Goal: Check status: Check status

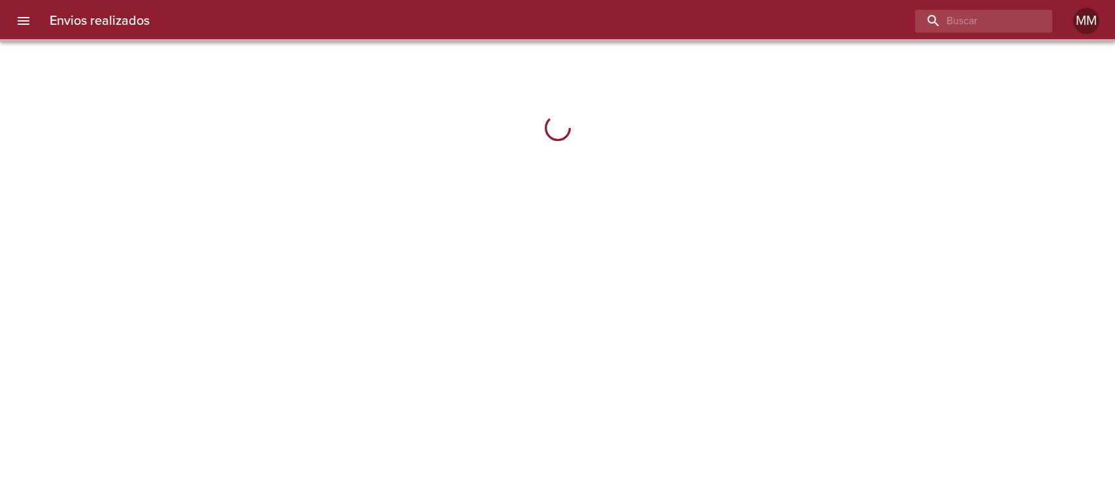
click at [1047, 23] on div at bounding box center [983, 21] width 137 height 23
paste input "PATRICIA ALEJANDRA PEREIRA"
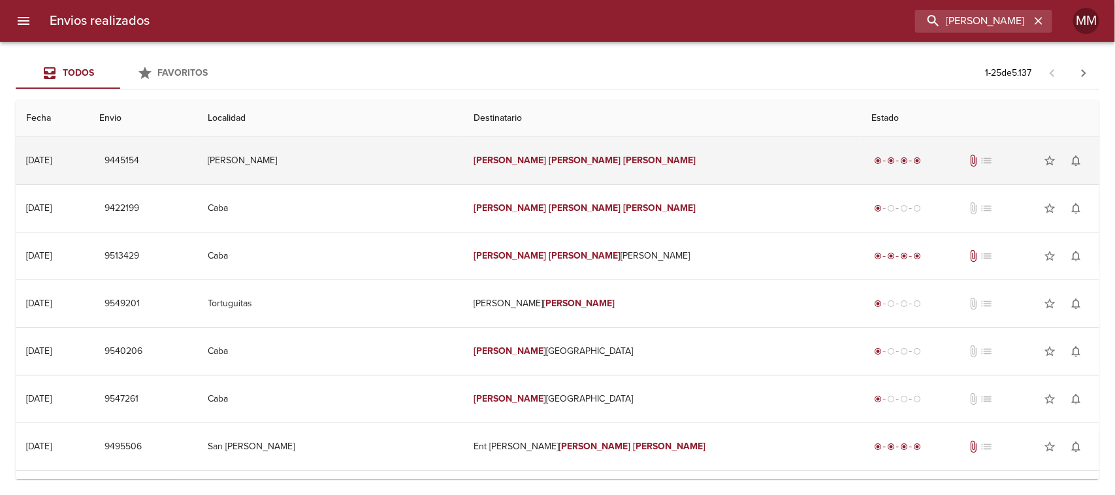
click at [544, 167] on td "Patricia Alejandra Pereira" at bounding box center [662, 160] width 398 height 47
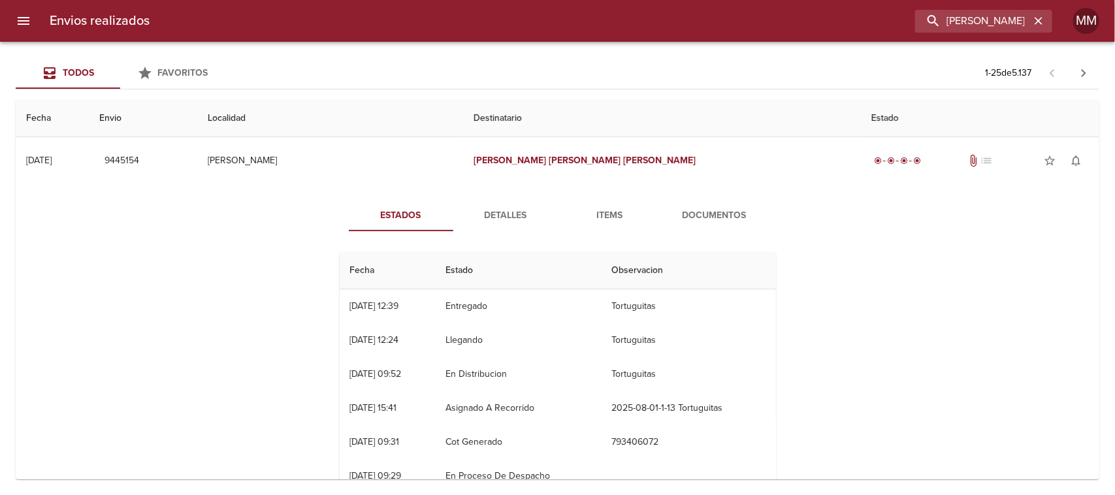
click at [494, 214] on span "Detalles" at bounding box center [505, 216] width 89 height 16
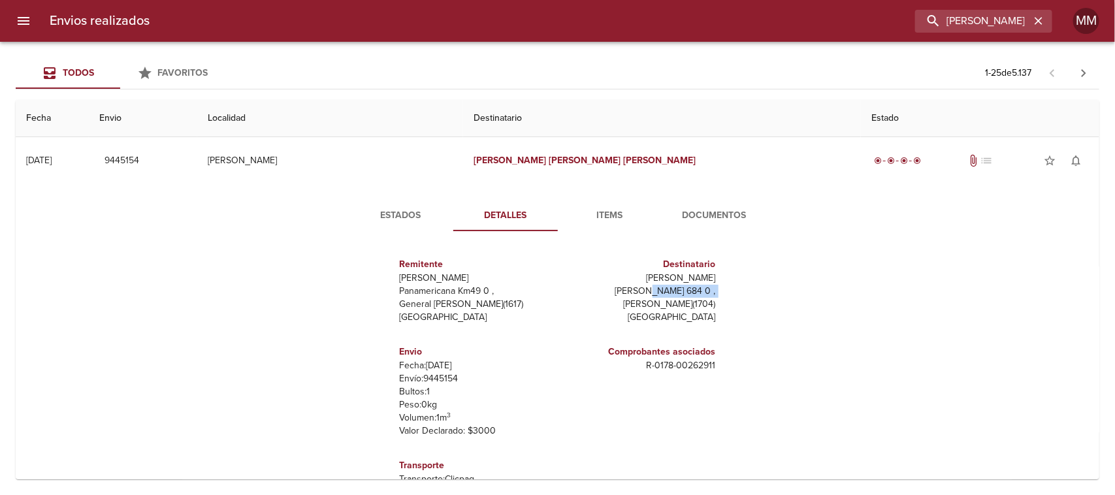
drag, startPoint x: 624, startPoint y: 296, endPoint x: 705, endPoint y: 289, distance: 81.3
click at [702, 292] on div "Destinatario Patricia Alejandra Pereira Magallanes 684 0 , Ramos Mejia ( 1704 )…" at bounding box center [639, 290] width 153 height 77
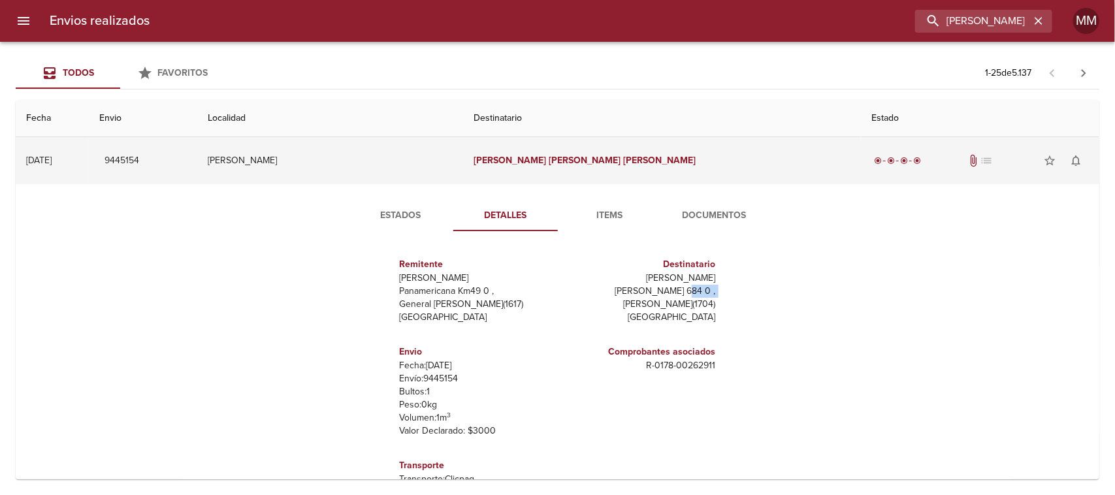
click at [400, 164] on td "Ramos Mejia" at bounding box center [330, 160] width 266 height 47
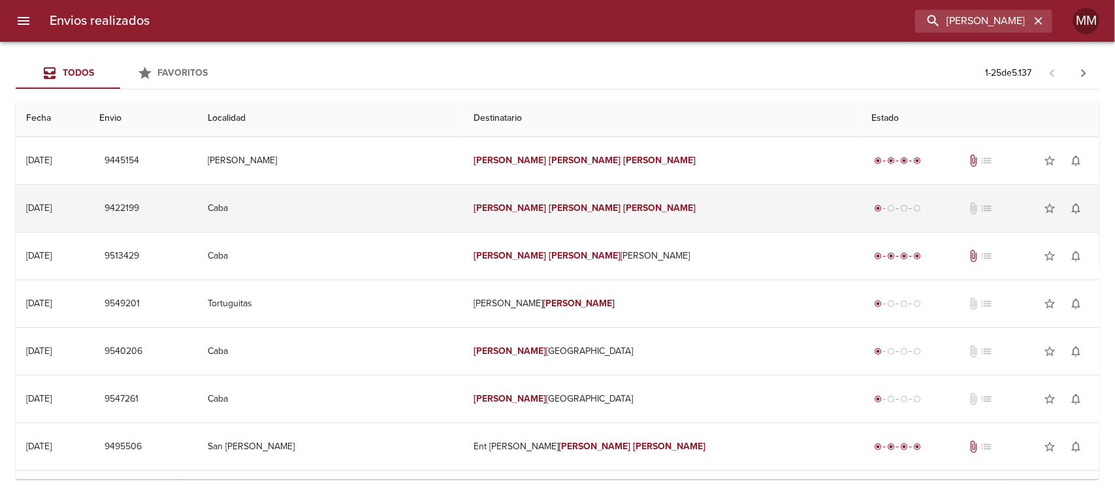
click at [583, 209] on em "Alejandra" at bounding box center [585, 207] width 72 height 11
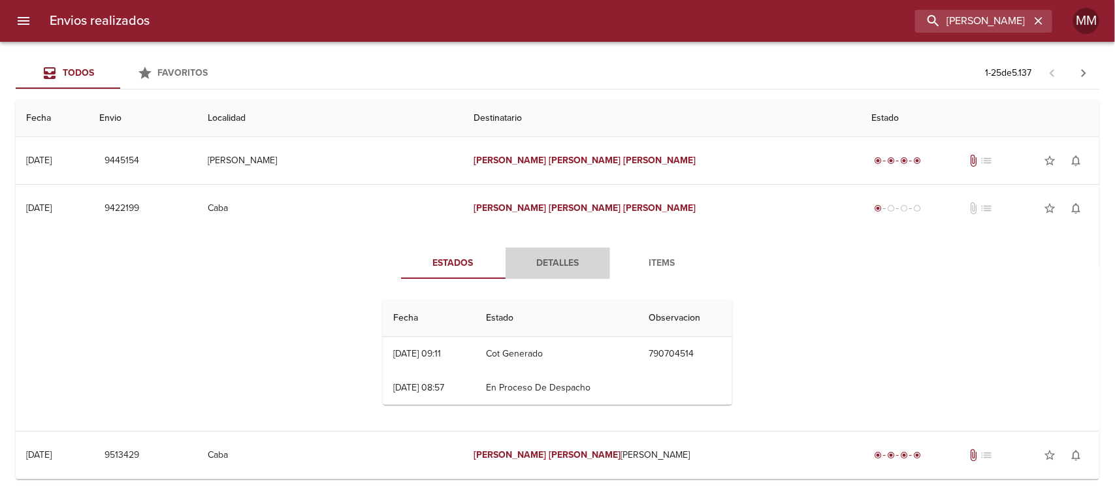
click at [588, 252] on button "Detalles" at bounding box center [558, 263] width 105 height 31
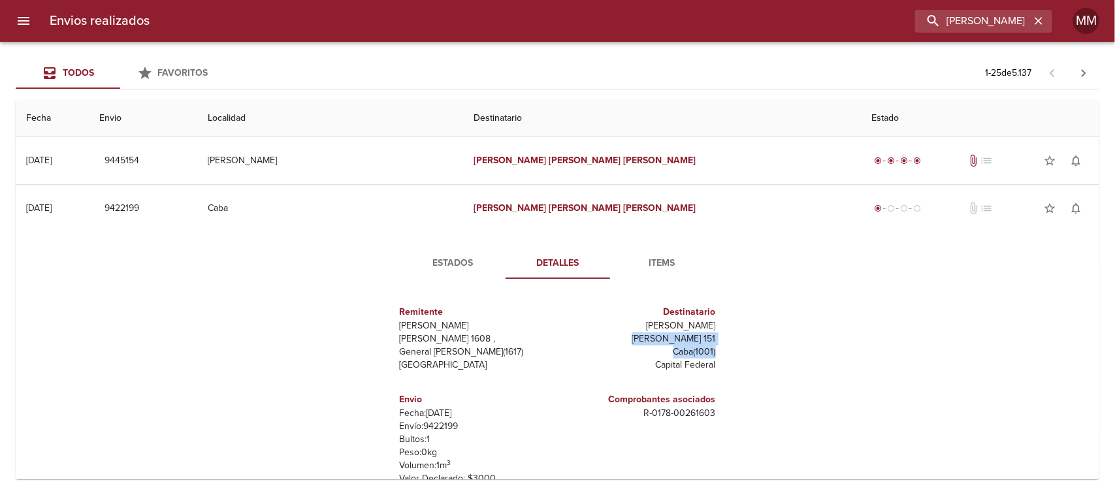
drag, startPoint x: 630, startPoint y: 336, endPoint x: 765, endPoint y: 347, distance: 135.0
click at [765, 347] on div "Estados Detalles Items Remitente Wamaro Tortuguitas Raul Soldi 1608 , General P…" at bounding box center [557, 398] width 1063 height 333
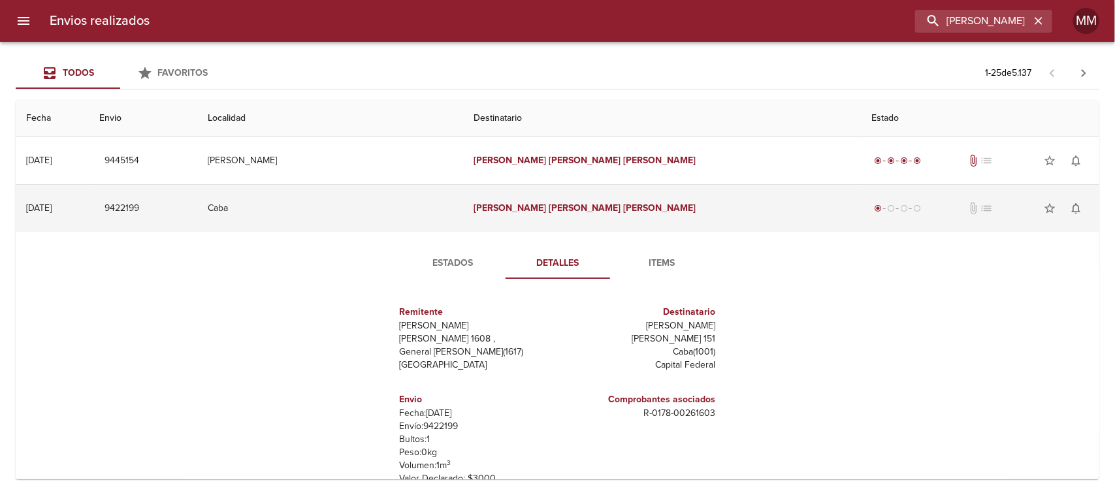
click at [566, 211] on em "Alejandra" at bounding box center [585, 207] width 72 height 11
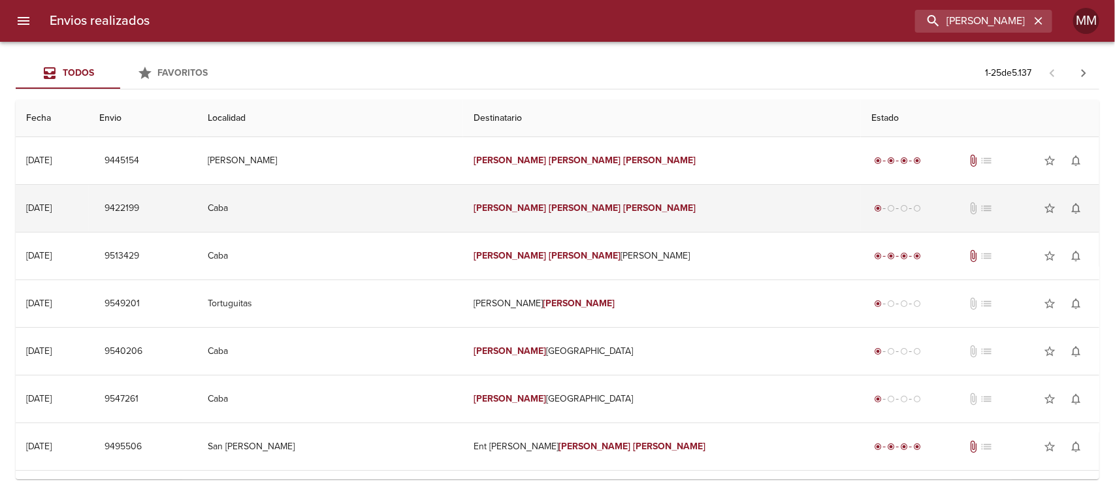
click at [666, 210] on td "Patricia Alejandra Pereira" at bounding box center [662, 208] width 398 height 47
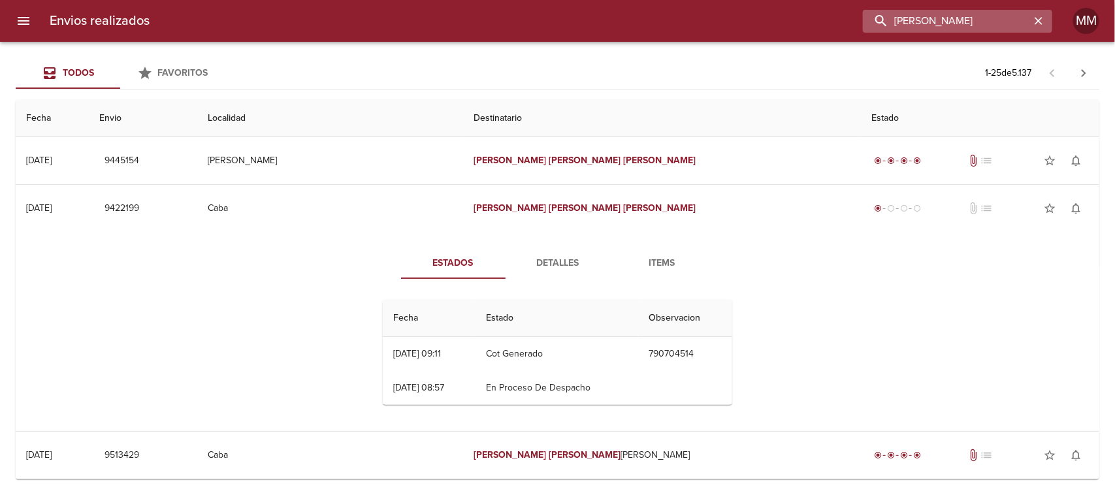
click at [1000, 22] on input "PATRICIA ALEJANDRA PEREIRA" at bounding box center [946, 21] width 167 height 23
paste input "BLO IGNACIO GONZALEZ ALCARAZ"
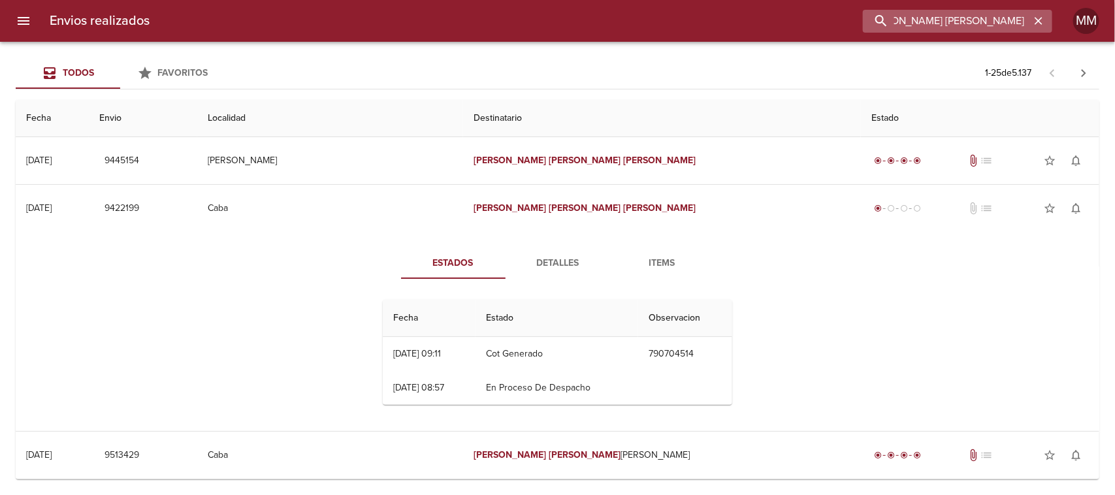
type input "[PERSON_NAME] [PERSON_NAME]"
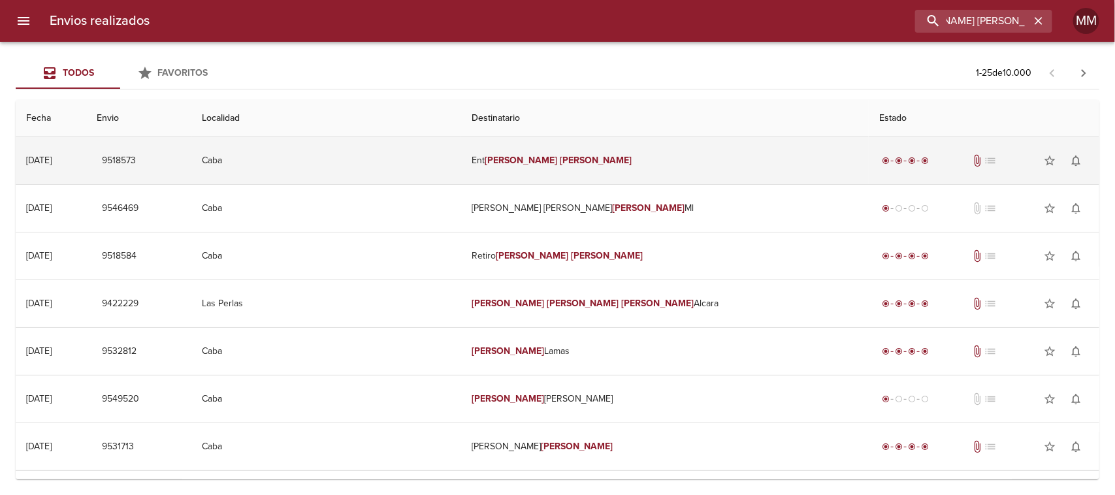
click at [521, 157] on em "[PERSON_NAME]" at bounding box center [521, 160] width 72 height 11
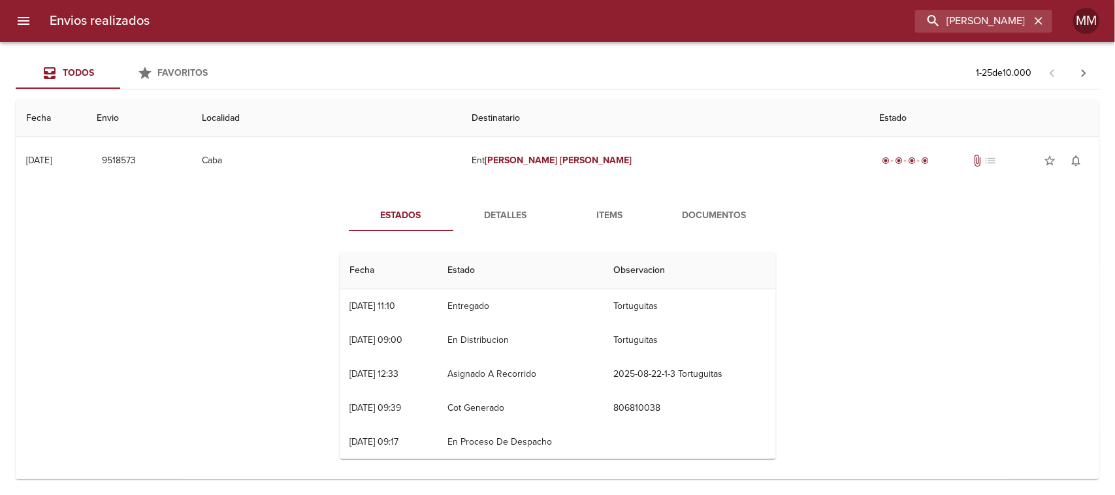
click at [507, 214] on span "Detalles" at bounding box center [505, 216] width 89 height 16
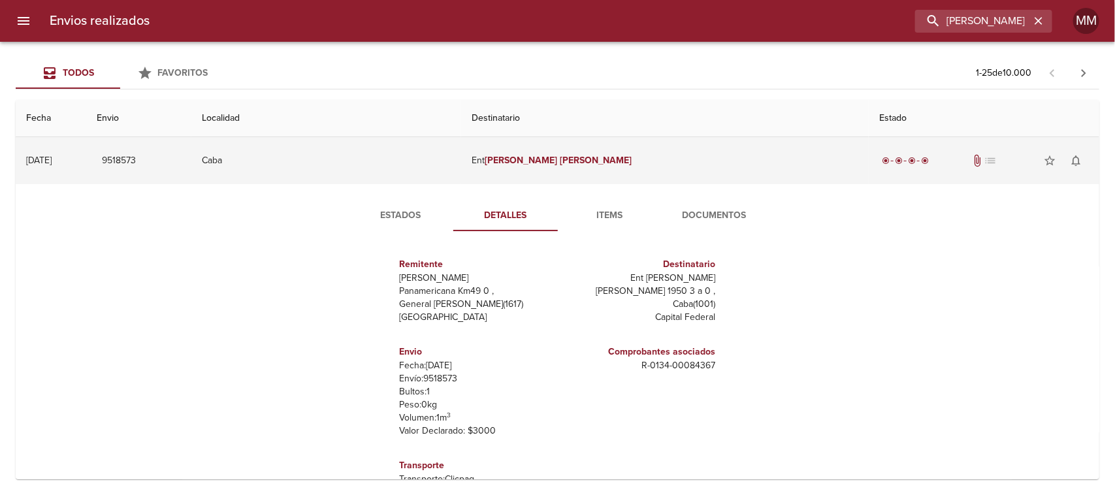
click at [565, 138] on td "Ent Gonzalez Pablo" at bounding box center [665, 160] width 408 height 47
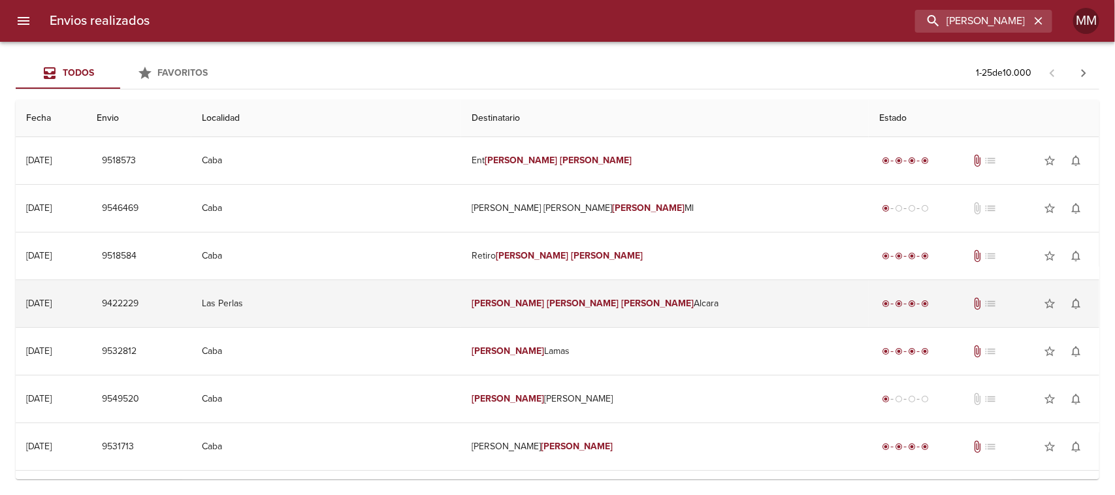
click at [547, 305] on em "[PERSON_NAME]" at bounding box center [583, 303] width 72 height 11
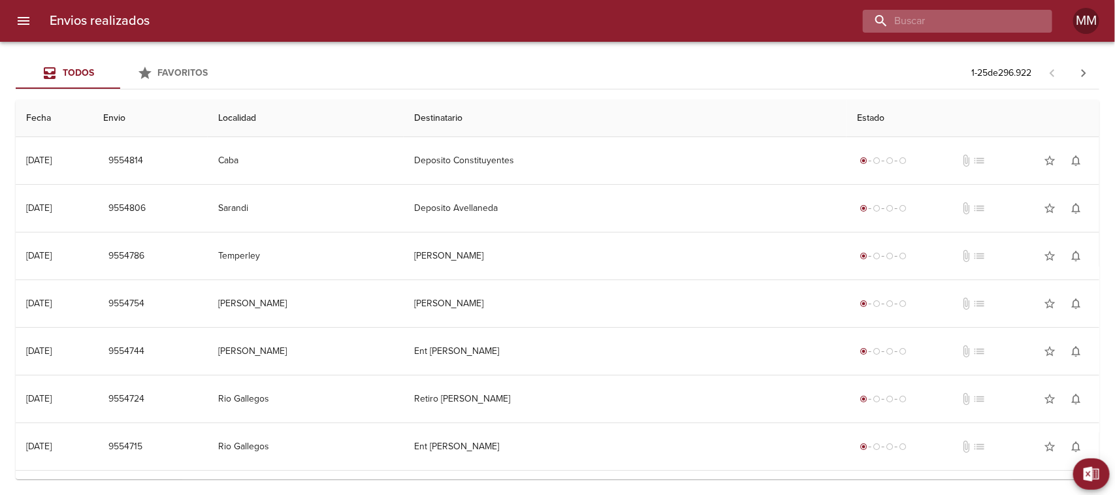
click at [1001, 18] on input "buscar" at bounding box center [946, 21] width 167 height 23
paste input "[PERSON_NAME] [PERSON_NAME]"
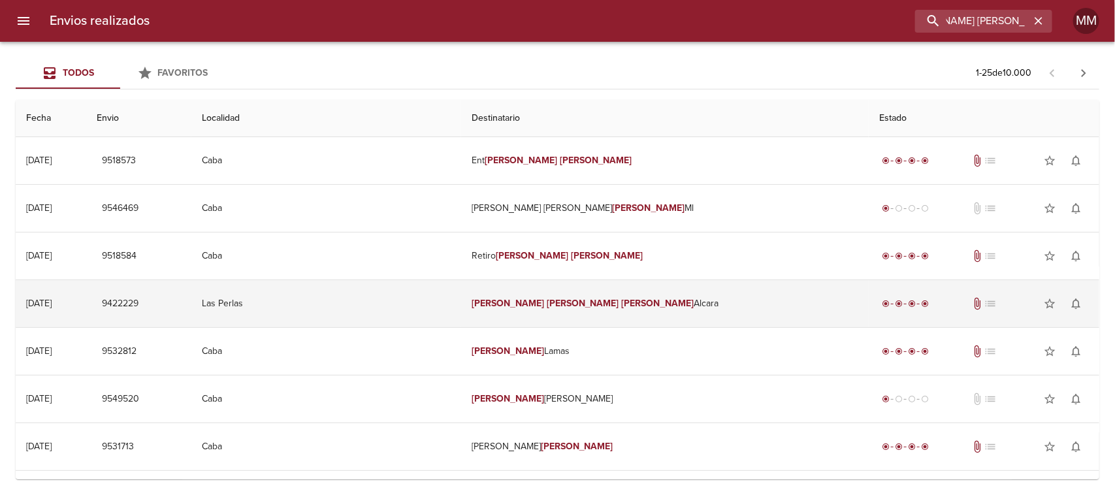
click at [622, 302] on em "[PERSON_NAME]" at bounding box center [658, 303] width 72 height 11
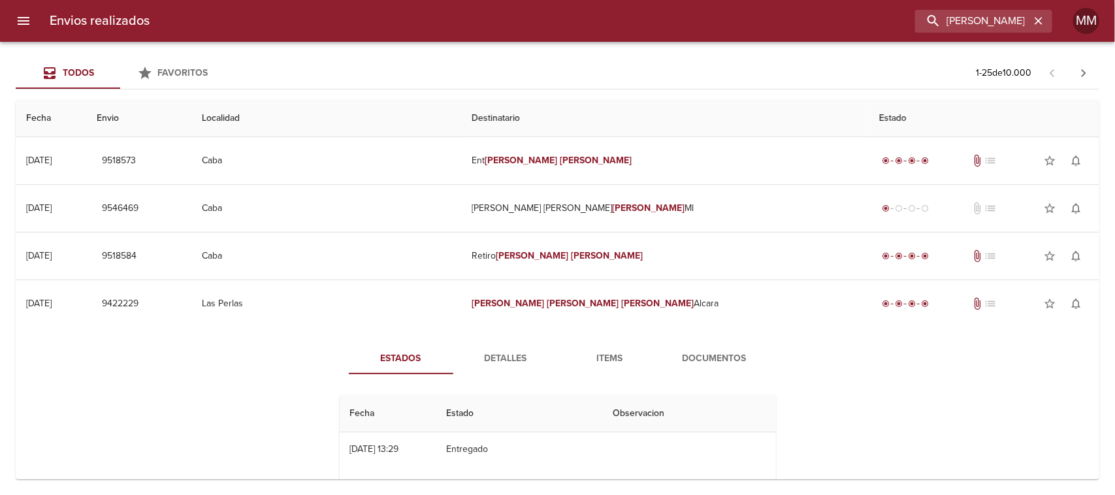
scroll to position [82, 0]
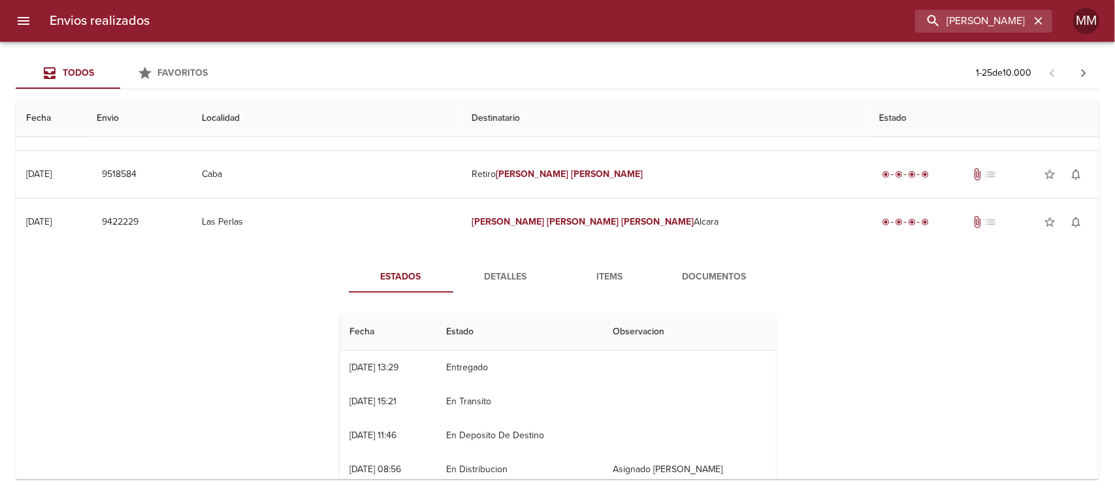
click at [494, 281] on span "Detalles" at bounding box center [505, 277] width 89 height 16
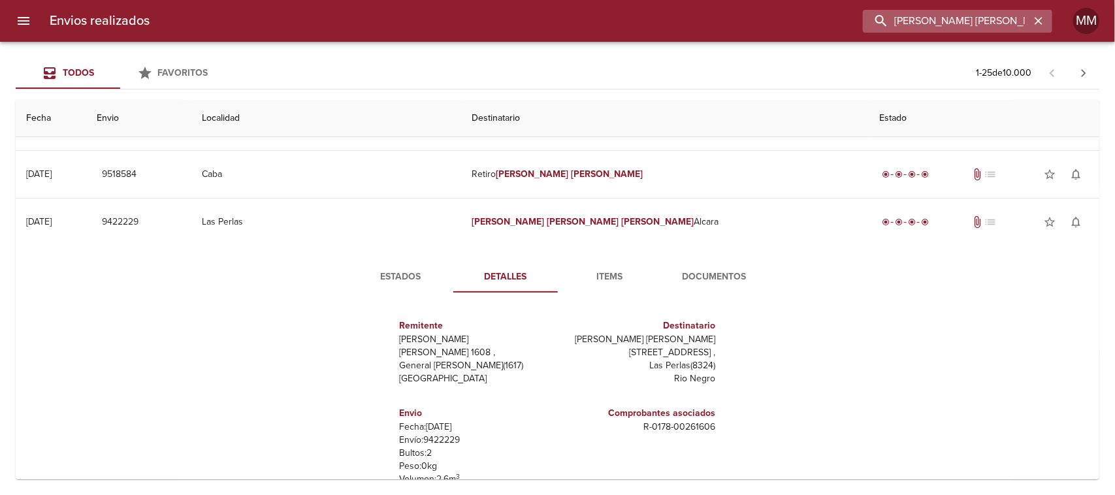
click at [957, 22] on input "[PERSON_NAME] [PERSON_NAME]" at bounding box center [946, 21] width 167 height 23
click at [956, 22] on input "[PERSON_NAME] [PERSON_NAME]" at bounding box center [946, 21] width 167 height 23
paste input "[PERSON_NAME]"
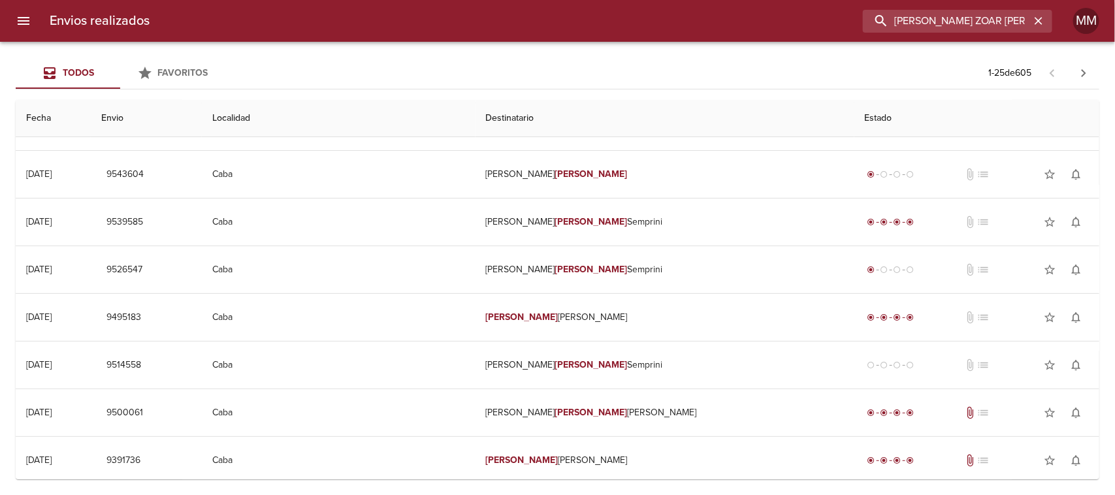
scroll to position [0, 0]
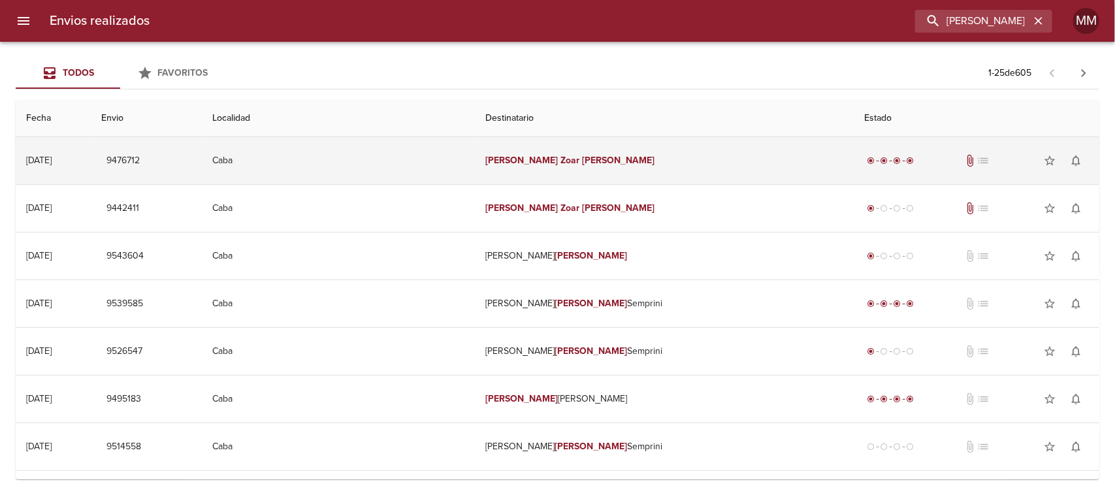
click at [582, 155] on em "[PERSON_NAME]" at bounding box center [618, 160] width 72 height 11
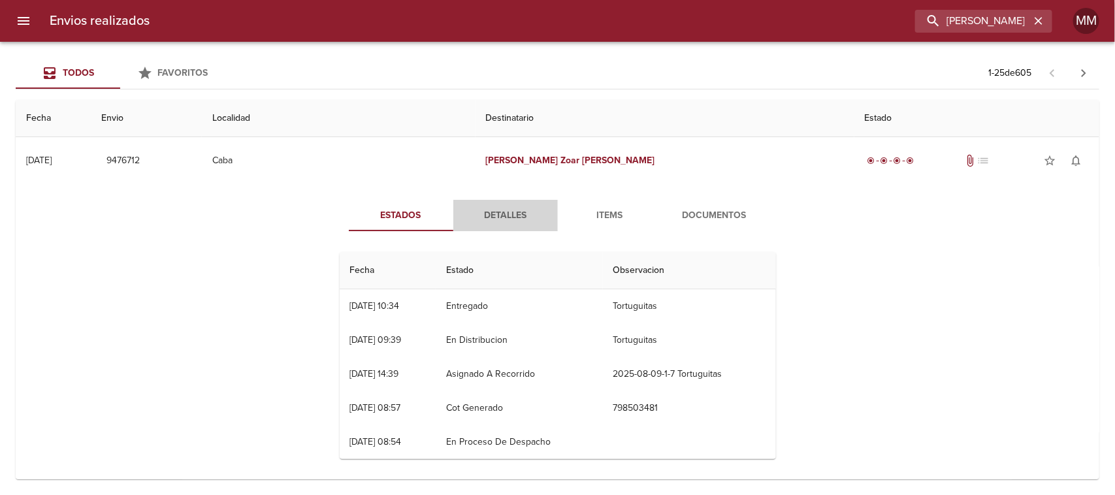
click at [487, 209] on span "Detalles" at bounding box center [505, 216] width 89 height 16
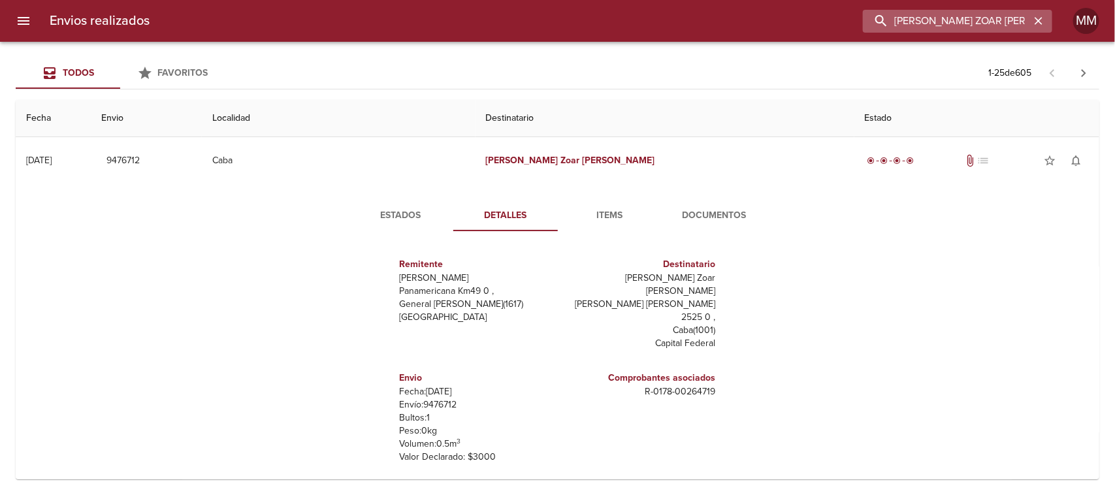
click at [983, 14] on input "[PERSON_NAME] ZOAR [PERSON_NAME]" at bounding box center [946, 21] width 167 height 23
click at [982, 14] on input "[PERSON_NAME] ZOAR [PERSON_NAME]" at bounding box center [946, 21] width 167 height 23
click at [488, 208] on span "Detalles" at bounding box center [505, 216] width 89 height 16
click at [1003, 26] on input "[PERSON_NAME] ZOAR [PERSON_NAME]" at bounding box center [946, 21] width 167 height 23
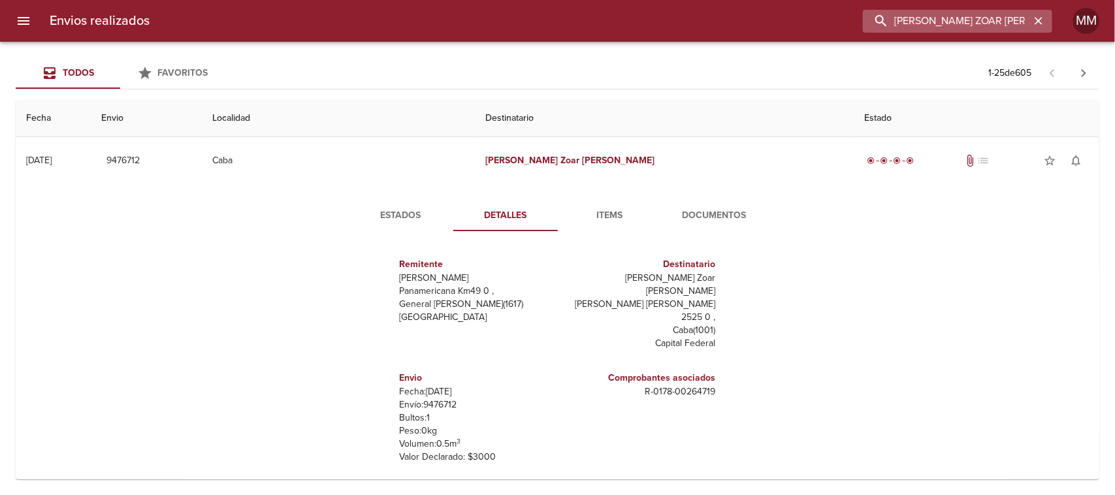
click at [1003, 26] on input "[PERSON_NAME] ZOAR [PERSON_NAME]" at bounding box center [946, 21] width 167 height 23
click at [1001, 24] on input "[PERSON_NAME] ZOAR [PERSON_NAME]" at bounding box center [946, 21] width 167 height 23
drag, startPoint x: 1009, startPoint y: 23, endPoint x: 578, endPoint y: 39, distance: 431.4
click at [578, 39] on div "Envios realizados [PERSON_NAME] ZOAR [PERSON_NAME]" at bounding box center [557, 21] width 1115 height 42
paste input "EGO [PERSON_NAME]"
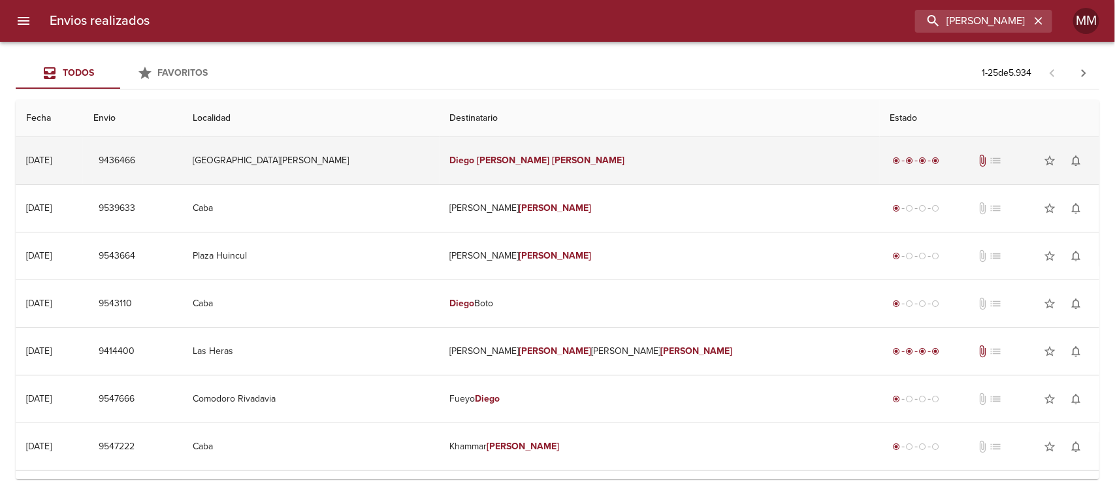
click at [547, 165] on td "[PERSON_NAME]" at bounding box center [660, 160] width 440 height 47
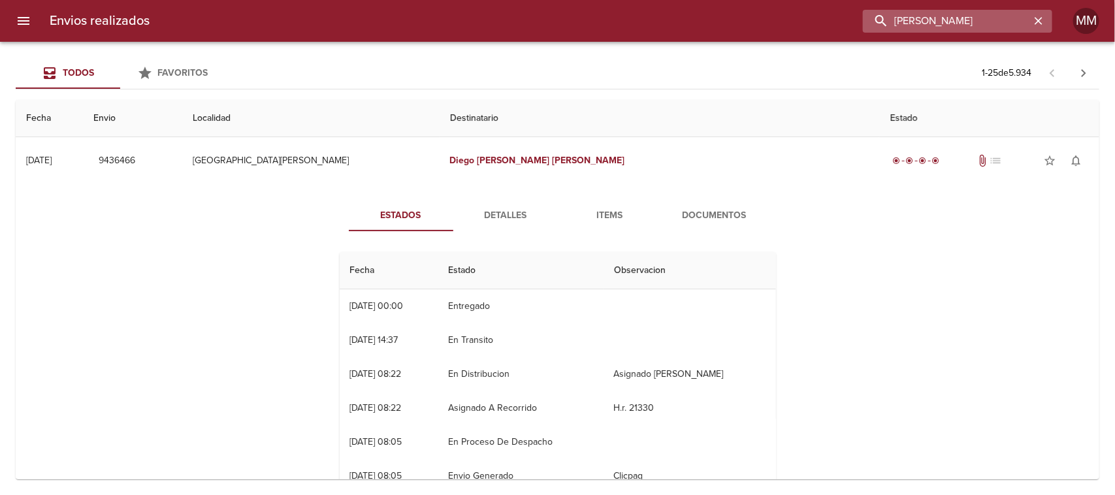
click at [965, 15] on input "[PERSON_NAME]" at bounding box center [946, 21] width 167 height 23
paste input "[PERSON_NAME]"
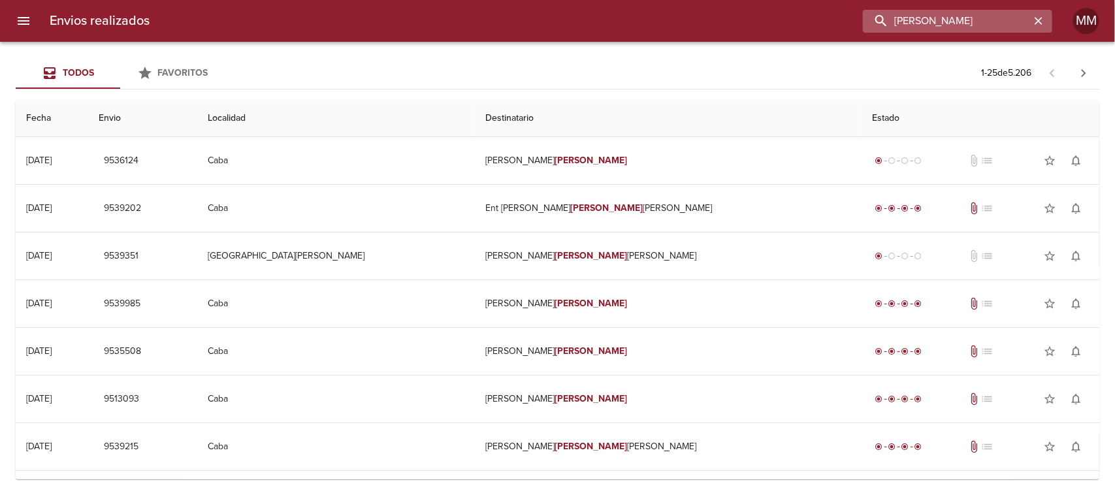
click at [947, 20] on input "[PERSON_NAME]" at bounding box center [946, 21] width 167 height 23
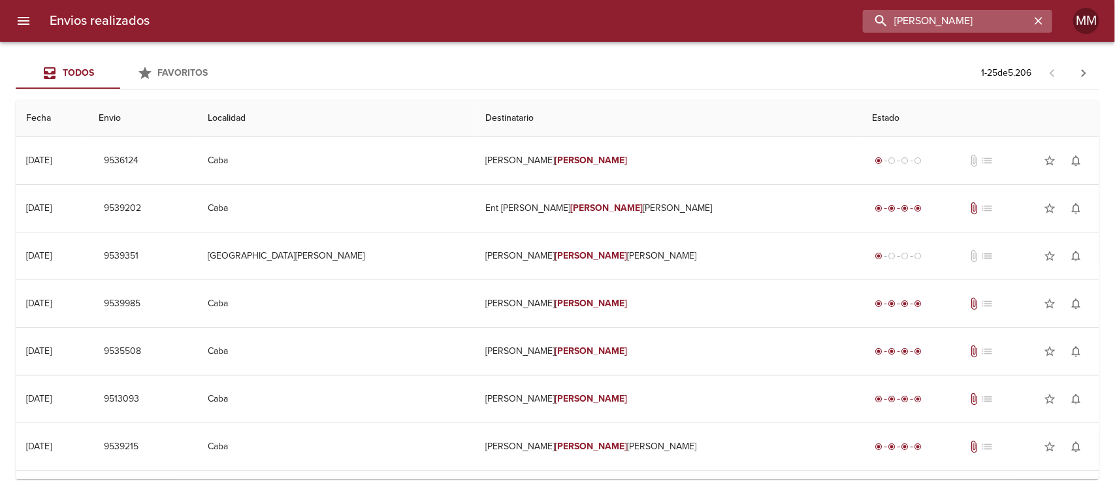
click at [947, 20] on input "[PERSON_NAME]" at bounding box center [946, 21] width 167 height 23
paste input "[PERSON_NAME]"
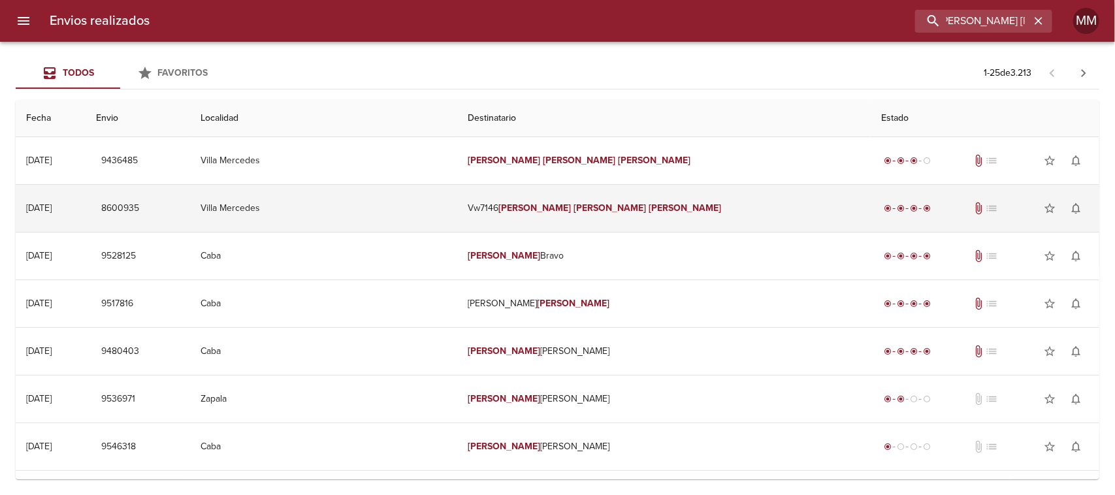
click at [528, 209] on em "[PERSON_NAME]" at bounding box center [535, 207] width 72 height 11
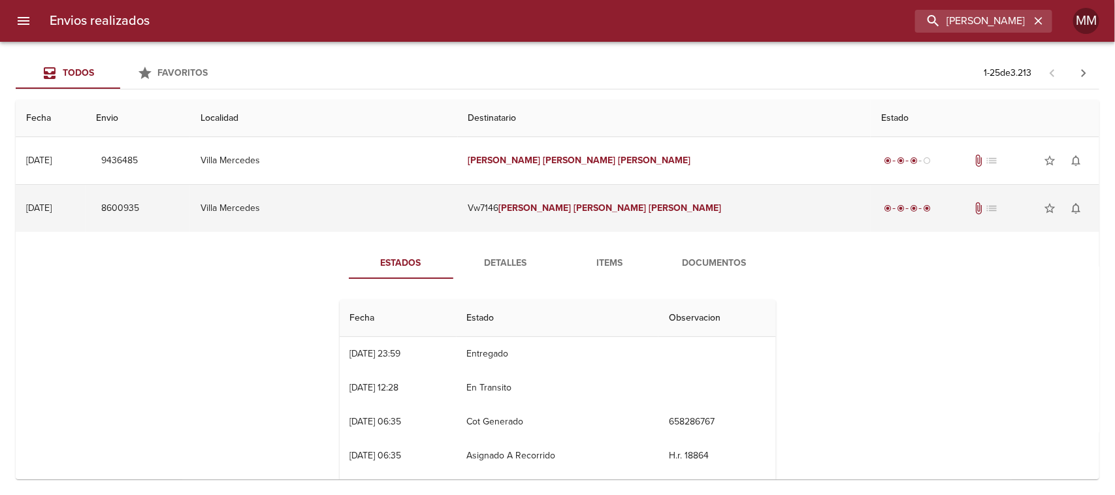
click at [526, 209] on em "[PERSON_NAME]" at bounding box center [535, 207] width 72 height 11
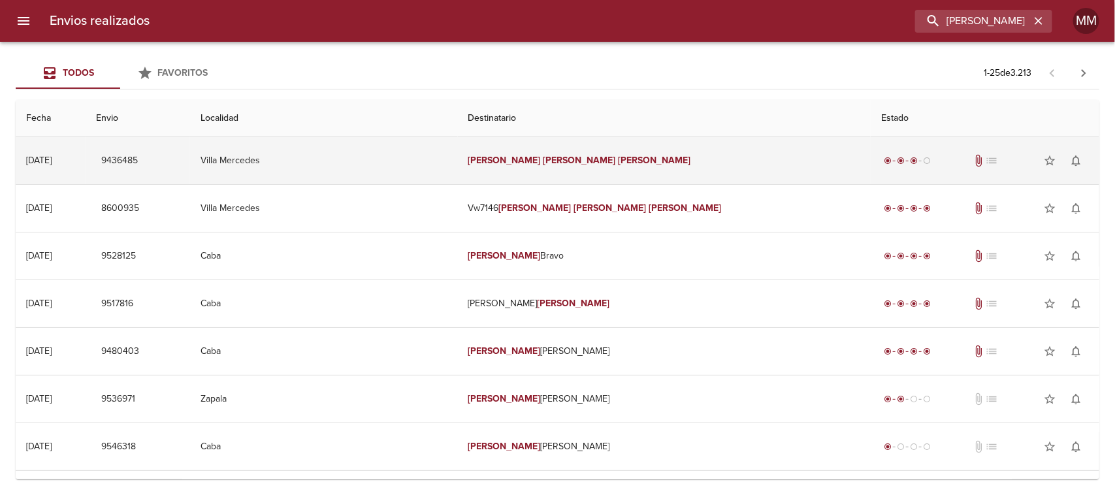
click at [543, 165] on em "[PERSON_NAME]" at bounding box center [579, 160] width 72 height 11
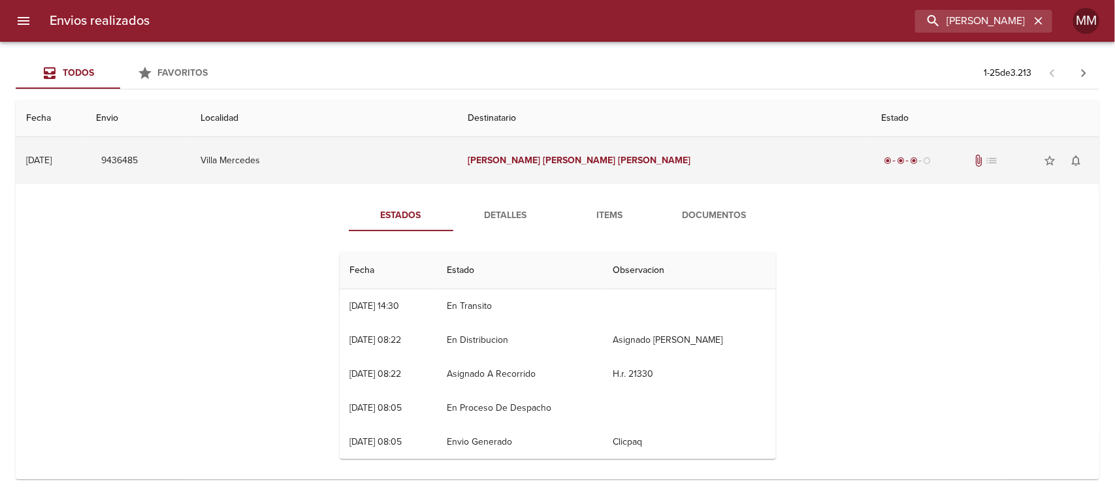
click at [543, 165] on em "[PERSON_NAME]" at bounding box center [579, 160] width 72 height 11
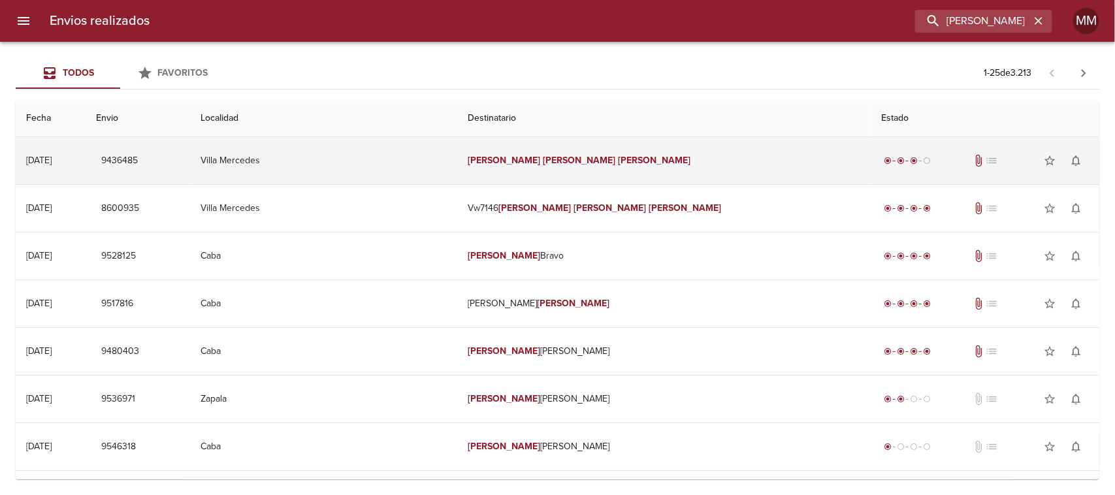
click at [543, 165] on em "[PERSON_NAME]" at bounding box center [579, 160] width 72 height 11
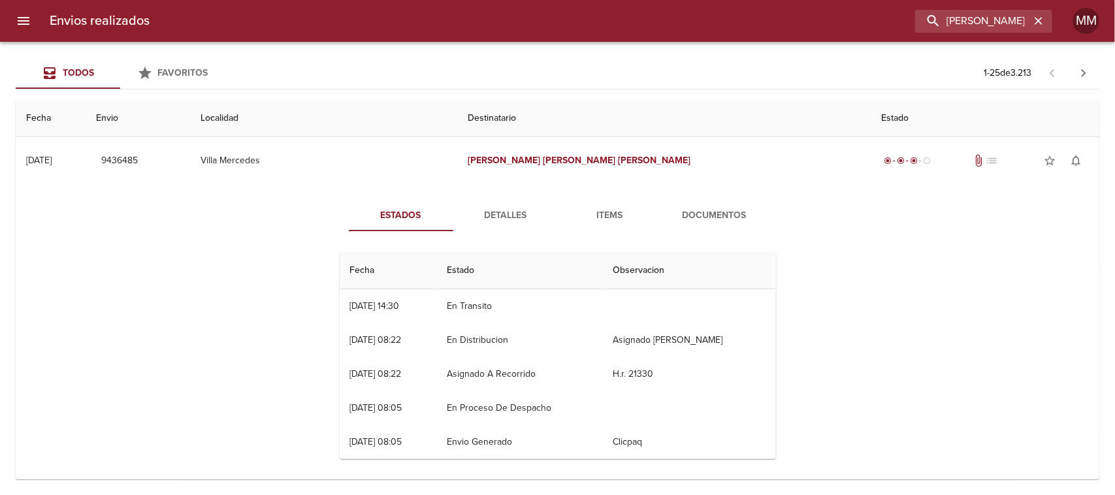
click at [507, 206] on button "Detalles" at bounding box center [505, 215] width 105 height 31
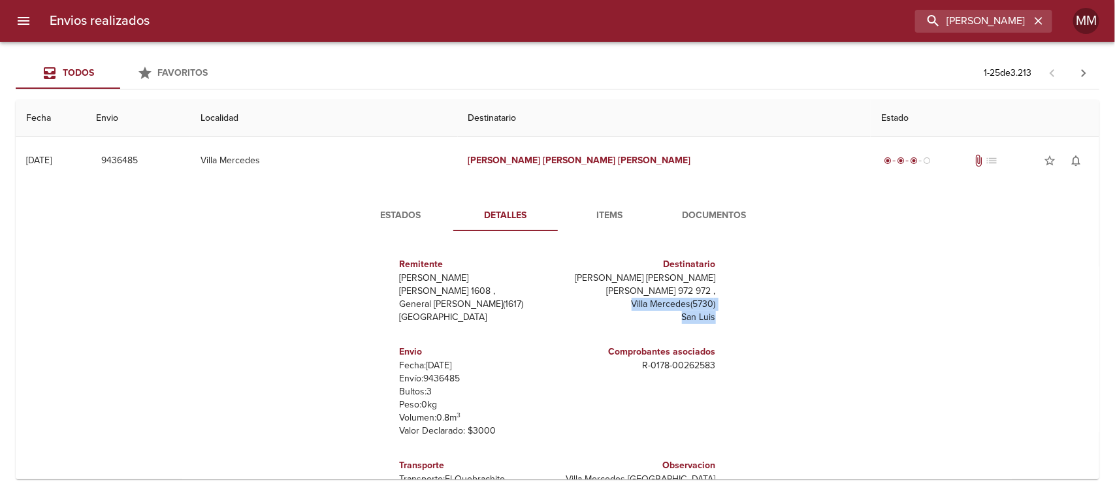
drag, startPoint x: 622, startPoint y: 306, endPoint x: 743, endPoint y: 311, distance: 121.6
click at [743, 311] on div "Remitente Wamaro Tortuguitas [PERSON_NAME] 1608 , General [PERSON_NAME] ( 1617 …" at bounding box center [557, 372] width 447 height 261
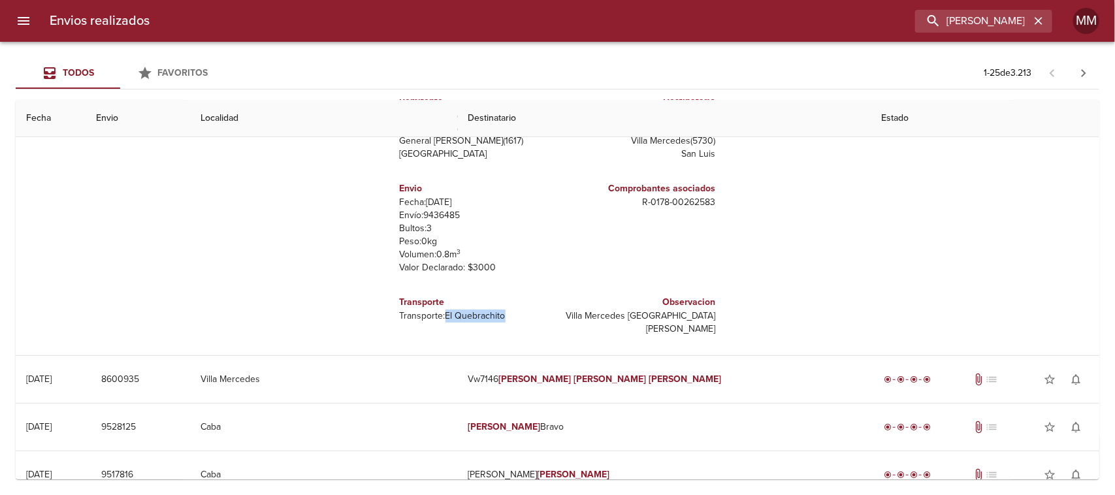
drag, startPoint x: 441, startPoint y: 312, endPoint x: 506, endPoint y: 312, distance: 65.3
click at [506, 312] on p "Transporte: El Quebrachito" at bounding box center [476, 316] width 153 height 13
click at [520, 226] on p "Bultos: 3" at bounding box center [476, 228] width 153 height 13
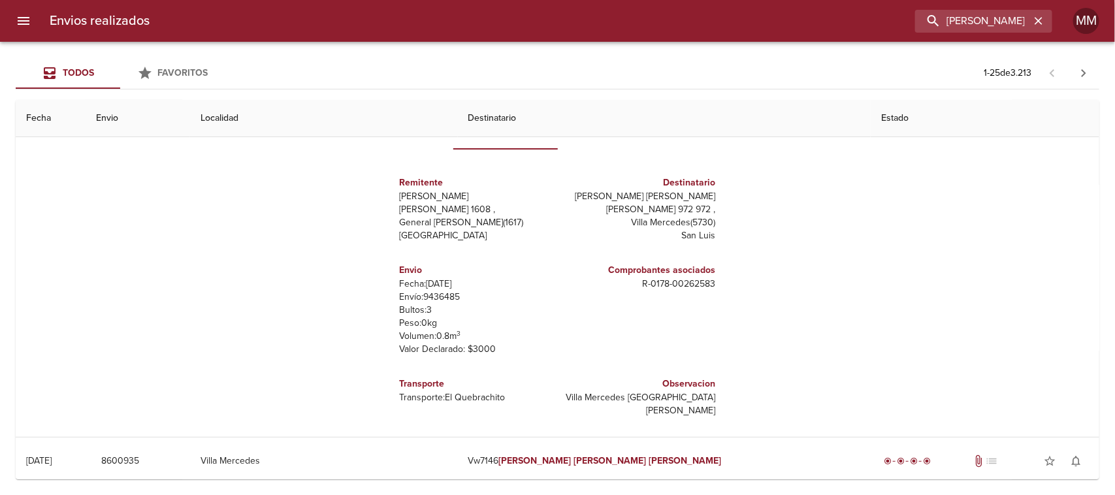
scroll to position [0, 0]
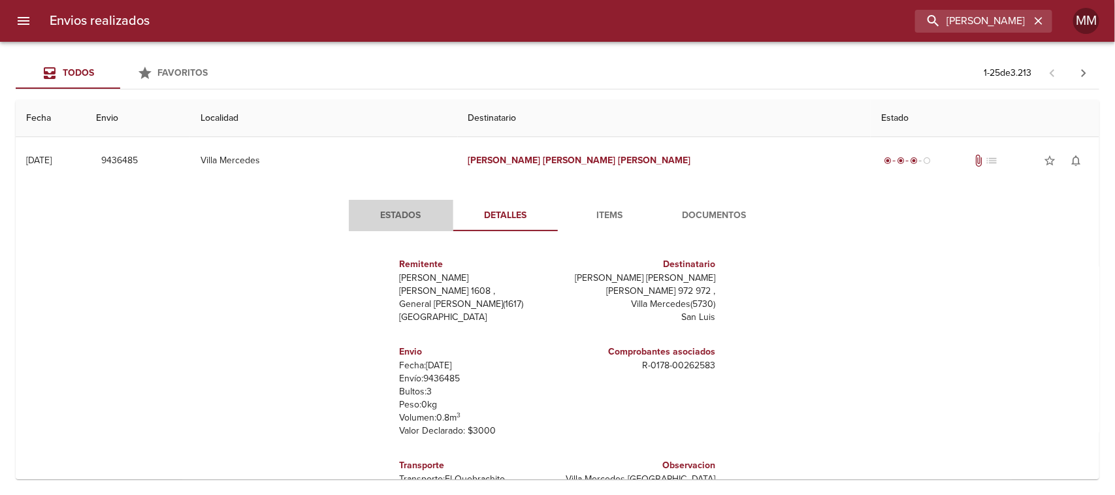
click at [387, 222] on span "Estados" at bounding box center [401, 216] width 89 height 16
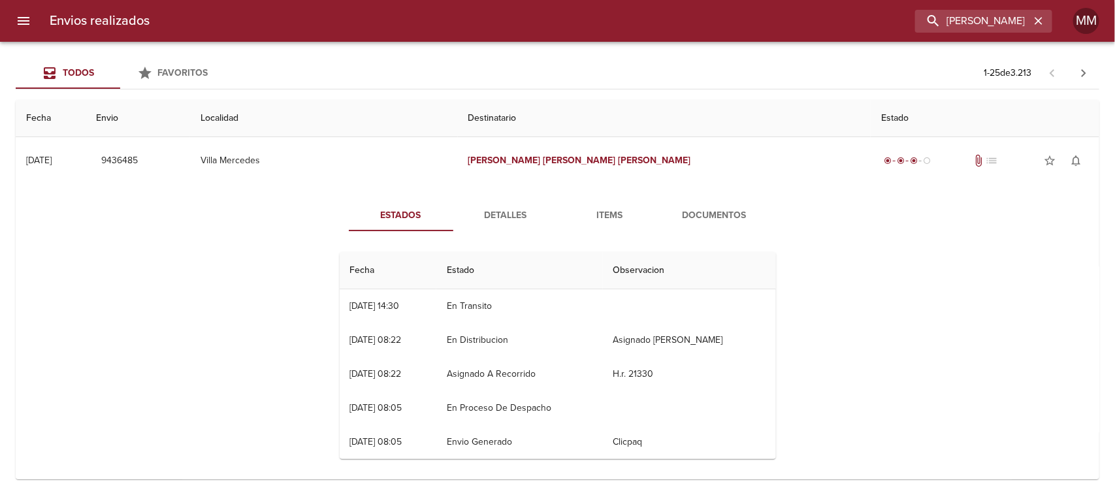
drag, startPoint x: 596, startPoint y: 335, endPoint x: 711, endPoint y: 344, distance: 114.7
click at [709, 344] on td "Asignado [PERSON_NAME]" at bounding box center [689, 340] width 173 height 34
click at [513, 210] on span "Detalles" at bounding box center [505, 216] width 89 height 16
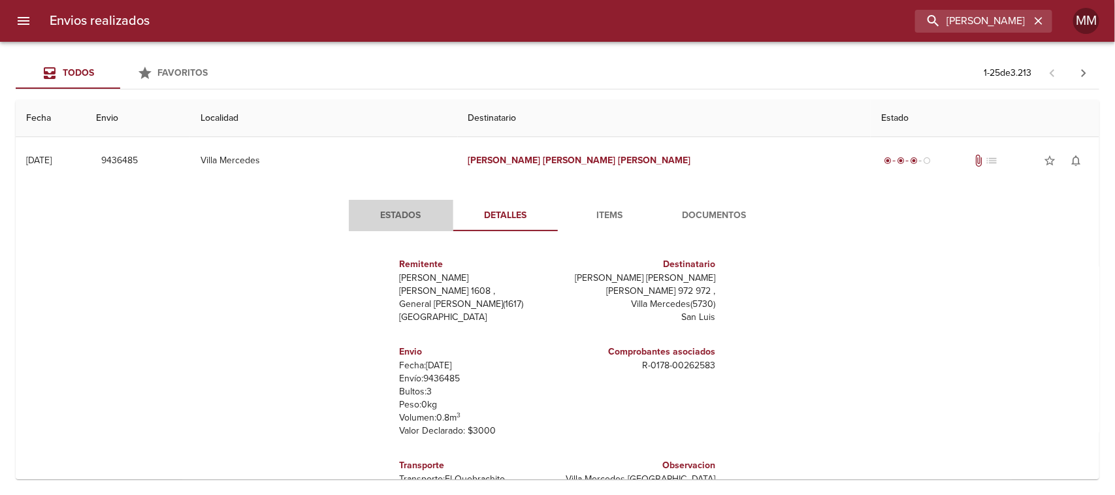
click at [407, 217] on span "Estados" at bounding box center [401, 216] width 89 height 16
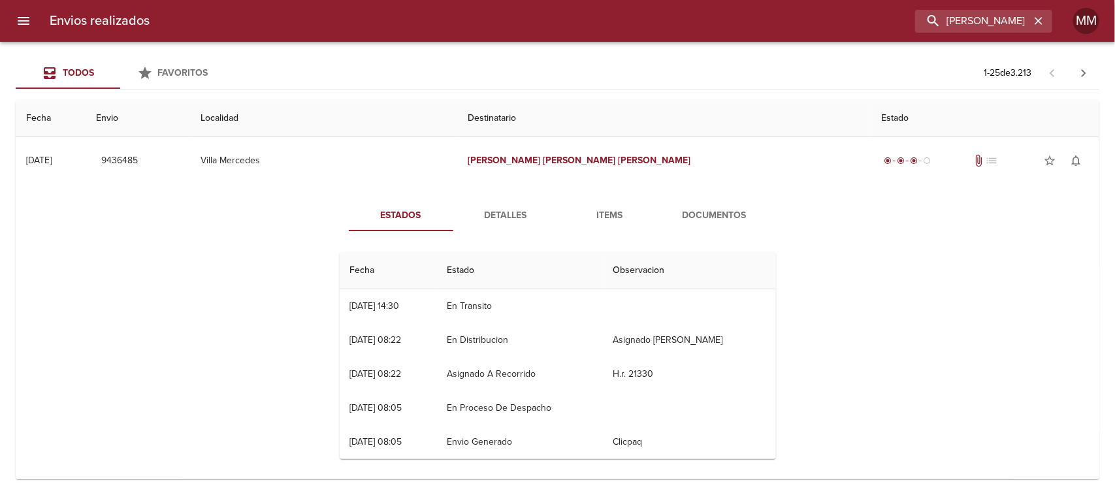
drag, startPoint x: 495, startPoint y: 308, endPoint x: 448, endPoint y: 312, distance: 47.2
click at [448, 312] on td "En Transito" at bounding box center [519, 306] width 167 height 34
click at [507, 212] on span "Detalles" at bounding box center [505, 216] width 89 height 16
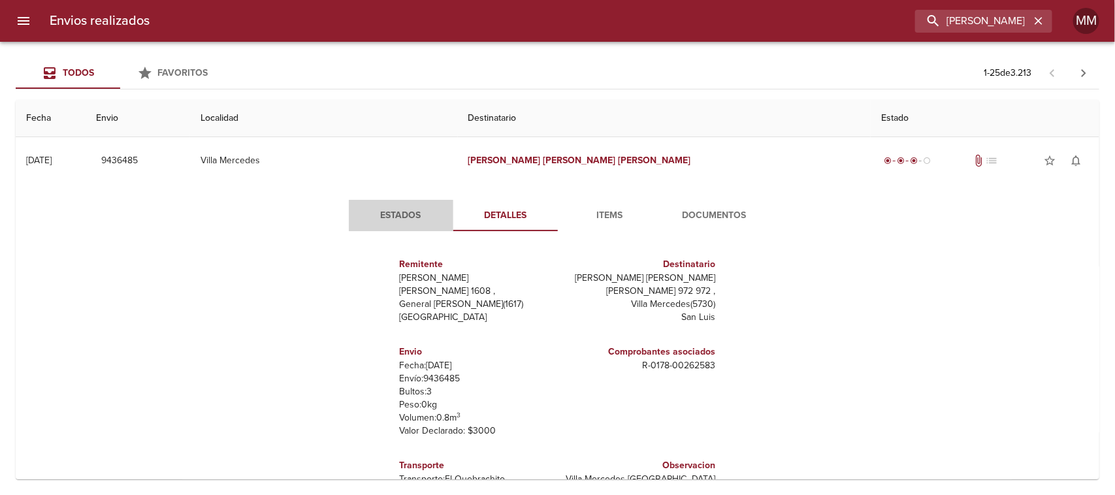
click at [396, 225] on button "Estados" at bounding box center [401, 215] width 105 height 31
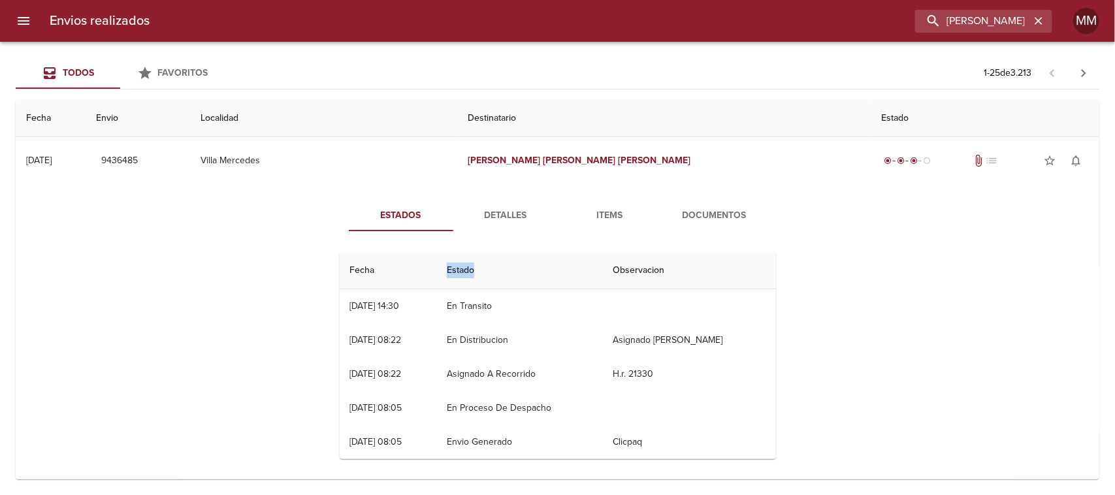
drag, startPoint x: 488, startPoint y: 271, endPoint x: 415, endPoint y: 276, distance: 72.6
click at [415, 276] on tr "Fecha Estado Observacion" at bounding box center [558, 270] width 436 height 37
click at [437, 265] on th "Fecha" at bounding box center [388, 270] width 97 height 37
drag, startPoint x: 359, startPoint y: 272, endPoint x: 327, endPoint y: 273, distance: 32.0
click at [334, 273] on div "Fecha Estado Observacion 04/08 [DATE] 14:30 En [PERSON_NAME] 31/07 [DATE] 08:22…" at bounding box center [557, 356] width 447 height 228
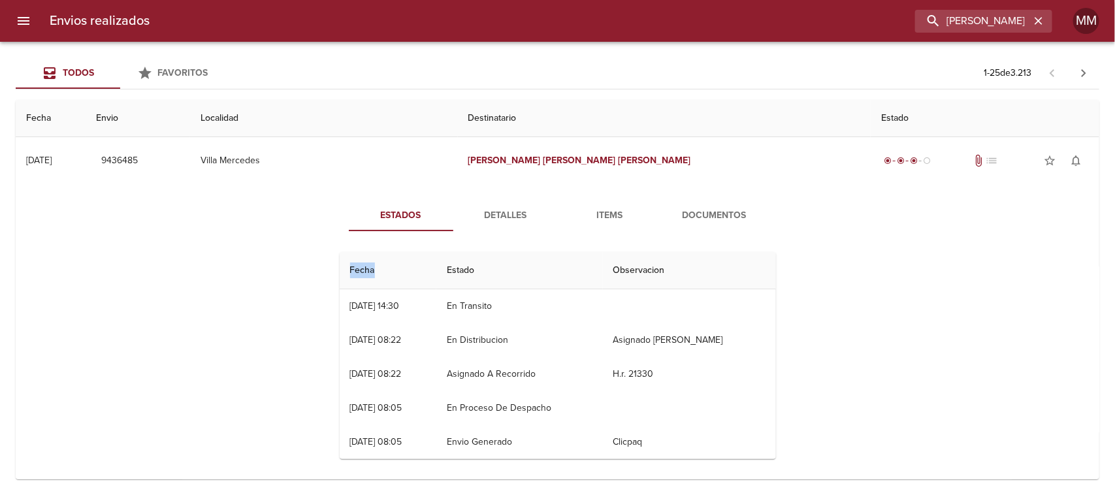
click at [425, 255] on th "Fecha" at bounding box center [388, 270] width 97 height 37
drag, startPoint x: 449, startPoint y: 266, endPoint x: 517, endPoint y: 268, distance: 68.0
click at [507, 270] on th "Estado" at bounding box center [519, 270] width 167 height 37
click at [518, 268] on th "Estado" at bounding box center [519, 270] width 167 height 37
drag, startPoint x: 578, startPoint y: 266, endPoint x: 666, endPoint y: 268, distance: 88.2
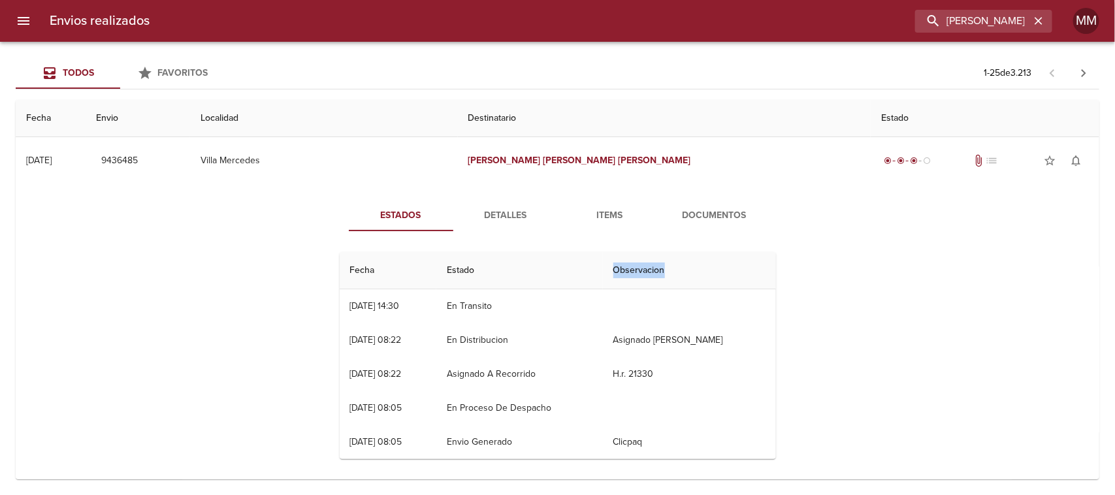
click at [664, 268] on tr "Fecha Estado Observacion" at bounding box center [558, 270] width 436 height 37
click at [669, 268] on th "Observacion" at bounding box center [689, 270] width 173 height 37
click at [508, 209] on span "Detalles" at bounding box center [505, 216] width 89 height 16
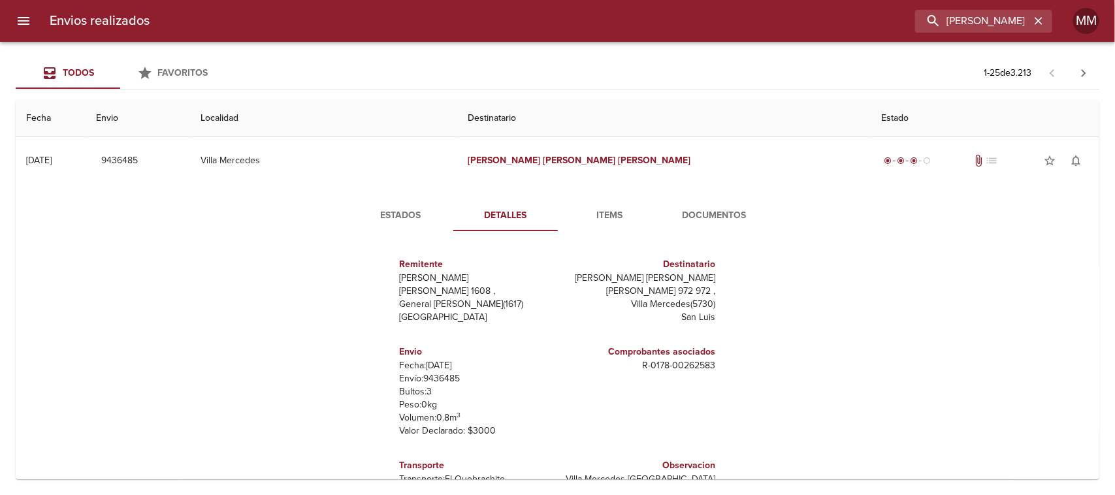
click at [407, 219] on span "Estados" at bounding box center [401, 216] width 89 height 16
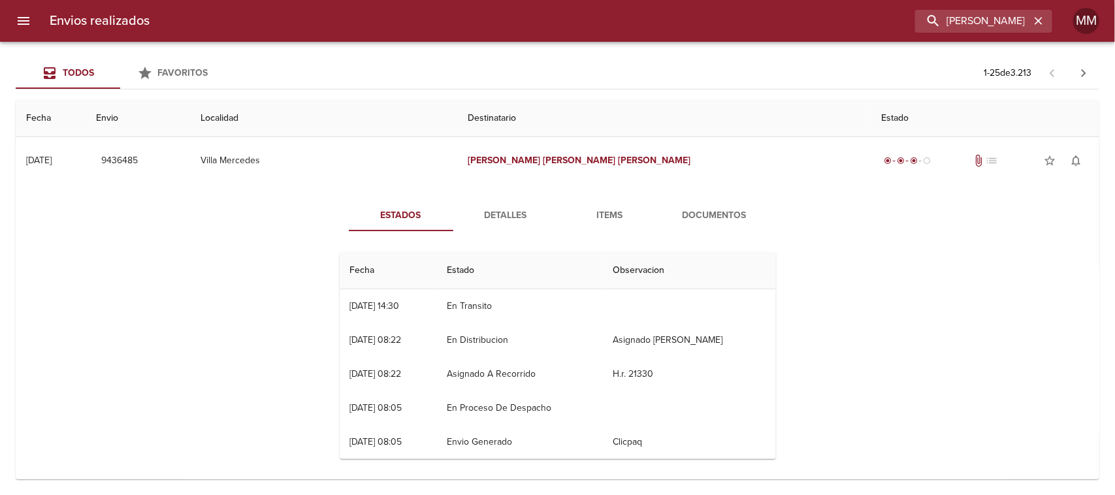
click at [511, 208] on span "Detalles" at bounding box center [505, 216] width 89 height 16
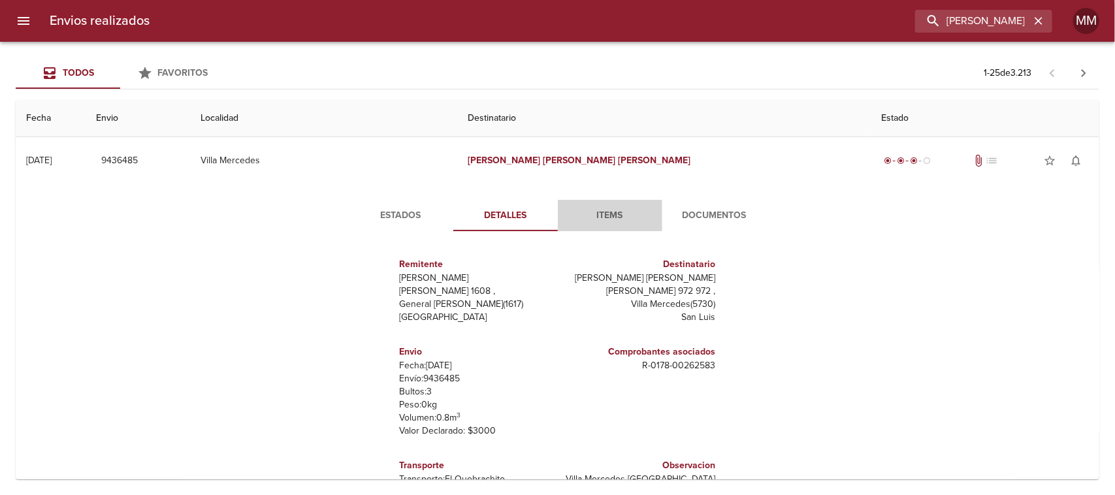
click at [592, 227] on button "Items" at bounding box center [610, 215] width 105 height 31
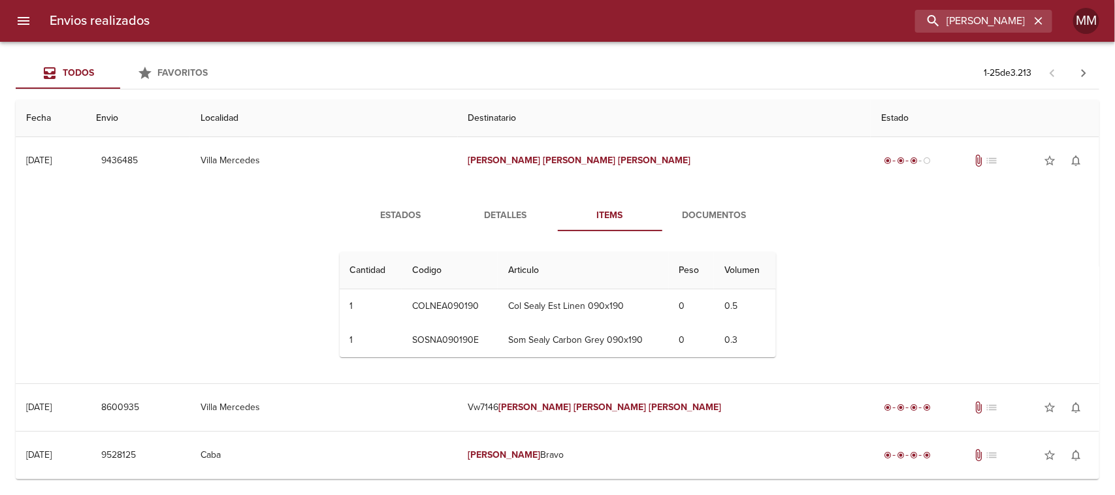
click at [384, 233] on div "Estados Detalles Items Documentos Cantidad Cant. Codigo Articulo Peso Volumen 1…" at bounding box center [558, 284] width 470 height 168
click at [384, 222] on span "Estados" at bounding box center [401, 216] width 89 height 16
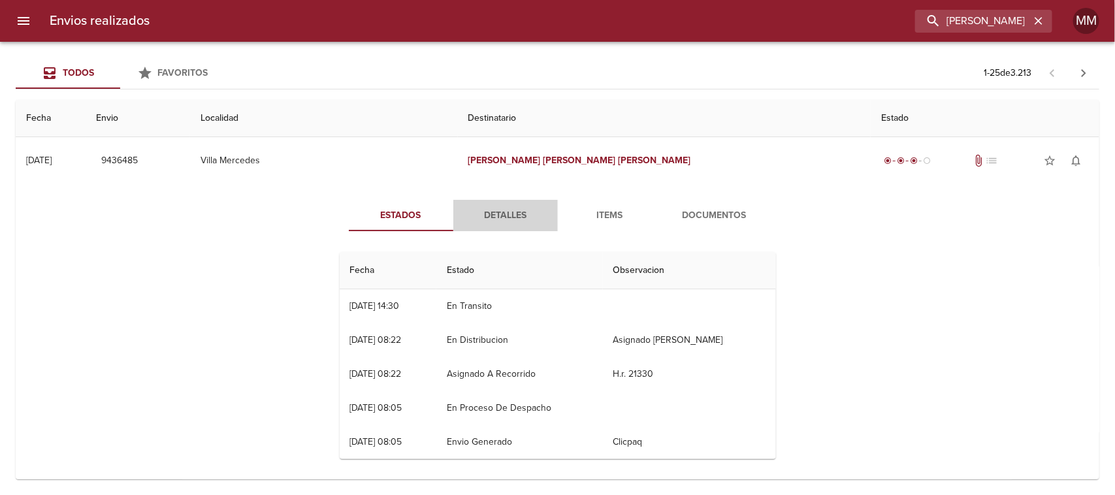
click at [500, 206] on button "Detalles" at bounding box center [505, 215] width 105 height 31
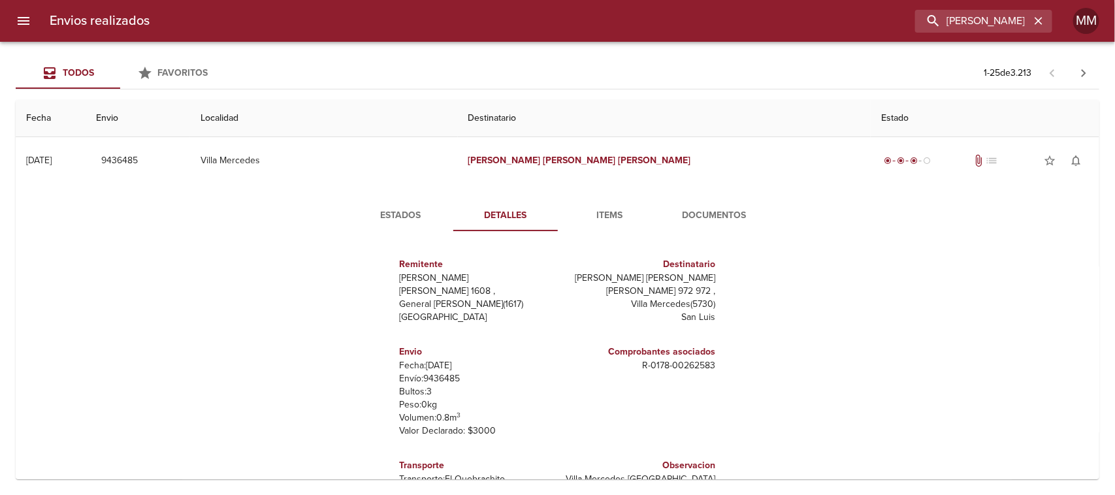
click at [611, 206] on button "Items" at bounding box center [610, 215] width 105 height 31
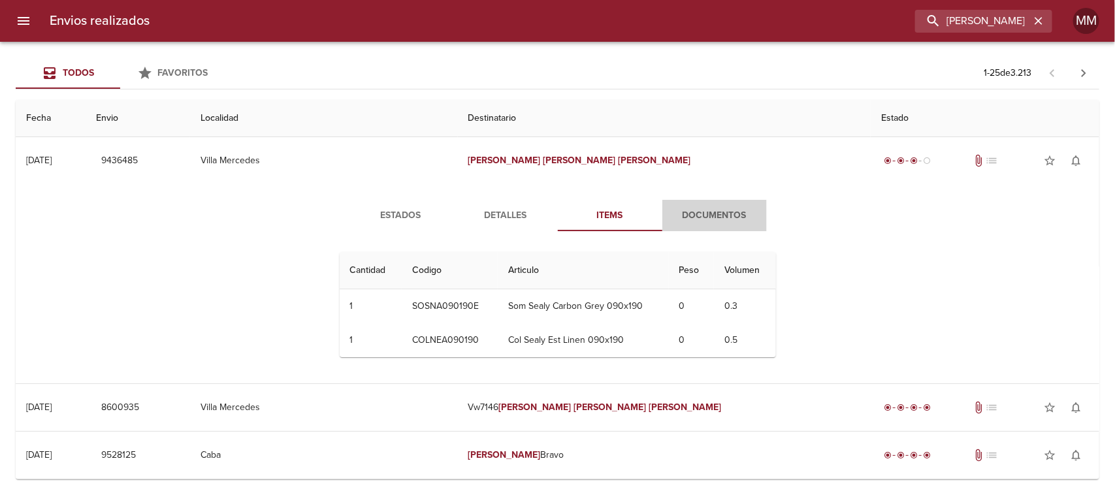
click at [692, 213] on span "Documentos" at bounding box center [714, 216] width 89 height 16
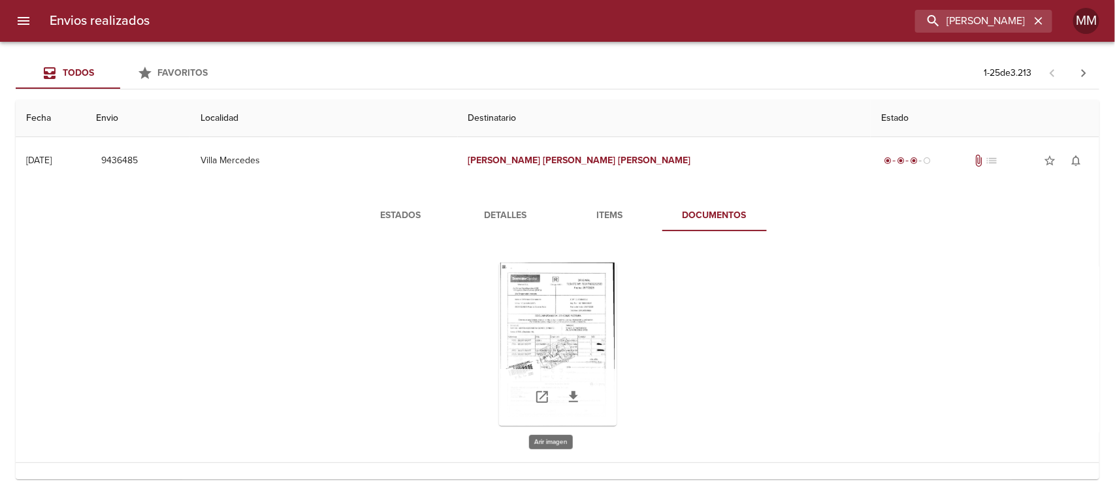
click at [562, 286] on div "Tabla de envíos del cliente" at bounding box center [558, 344] width 118 height 163
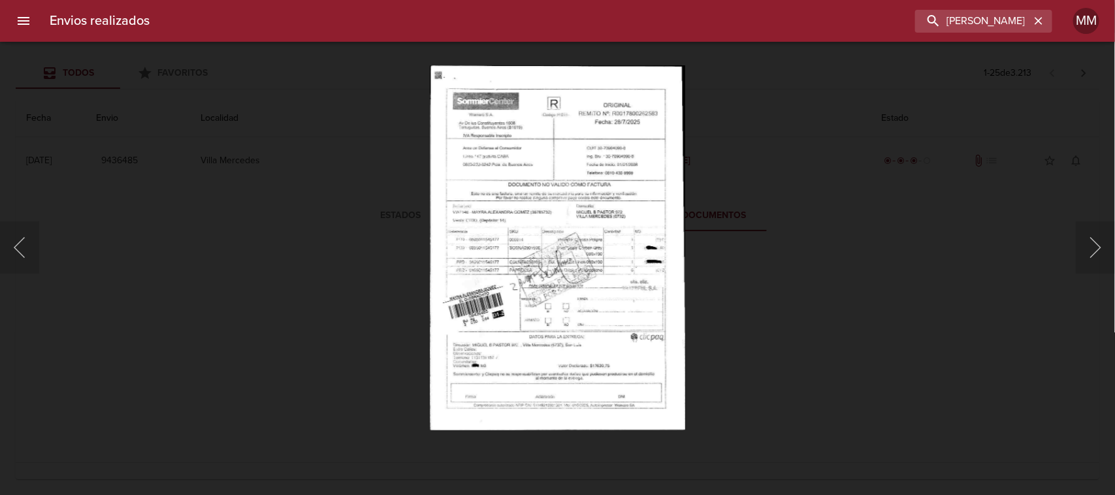
click at [769, 282] on div "Lightbox" at bounding box center [557, 247] width 1115 height 495
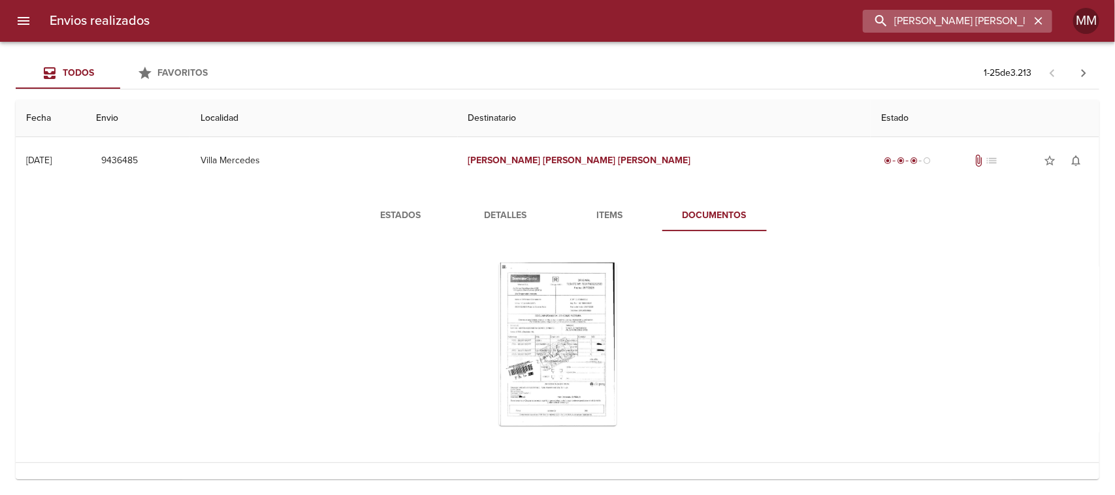
click at [967, 18] on input "[PERSON_NAME] [PERSON_NAME]" at bounding box center [946, 21] width 167 height 23
paste input "[PERSON_NAME]"
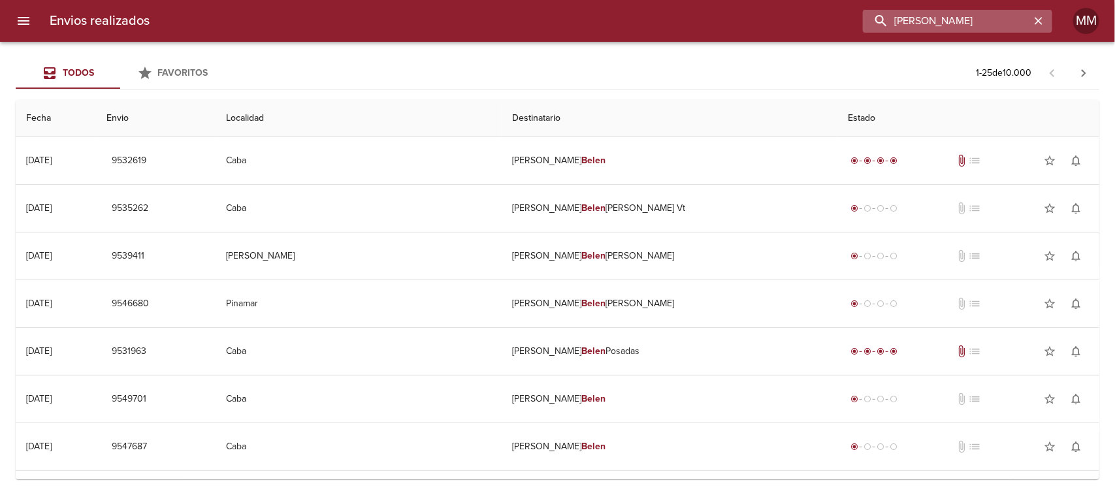
click at [971, 23] on input "[PERSON_NAME]" at bounding box center [946, 21] width 167 height 23
paste input "[PERSON_NAME]"
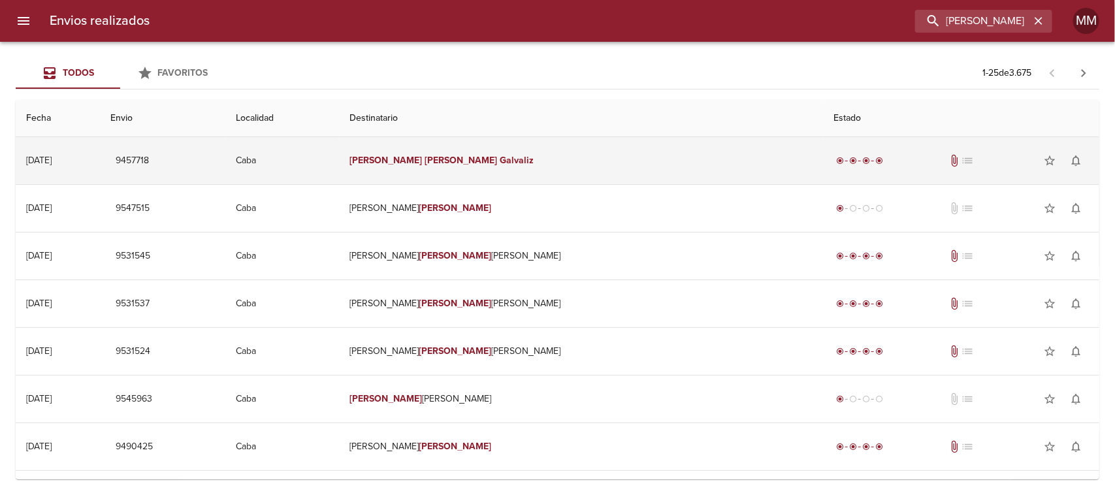
click at [523, 153] on td "[PERSON_NAME]" at bounding box center [582, 160] width 484 height 47
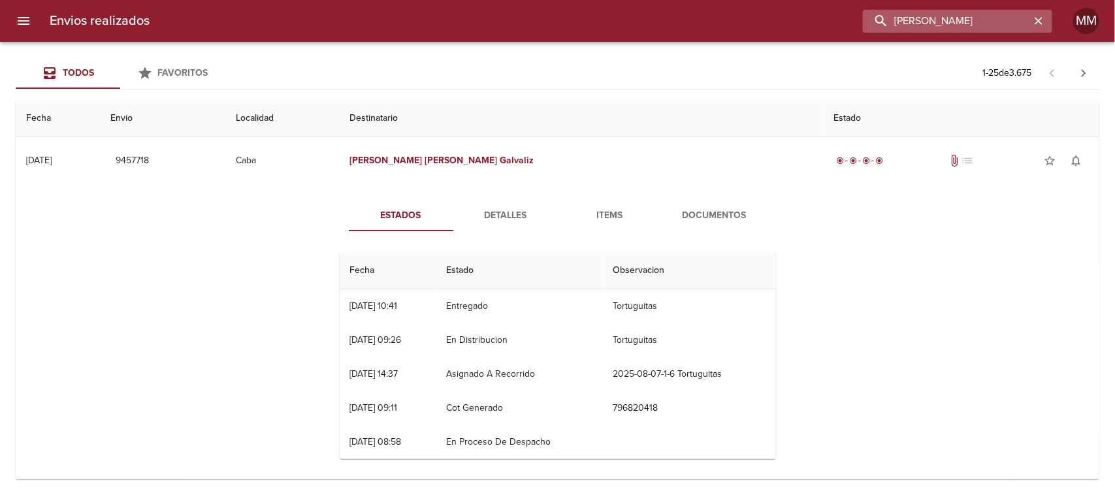
click at [985, 24] on input "[PERSON_NAME]" at bounding box center [946, 21] width 167 height 23
paste input "[PERSON_NAME]"
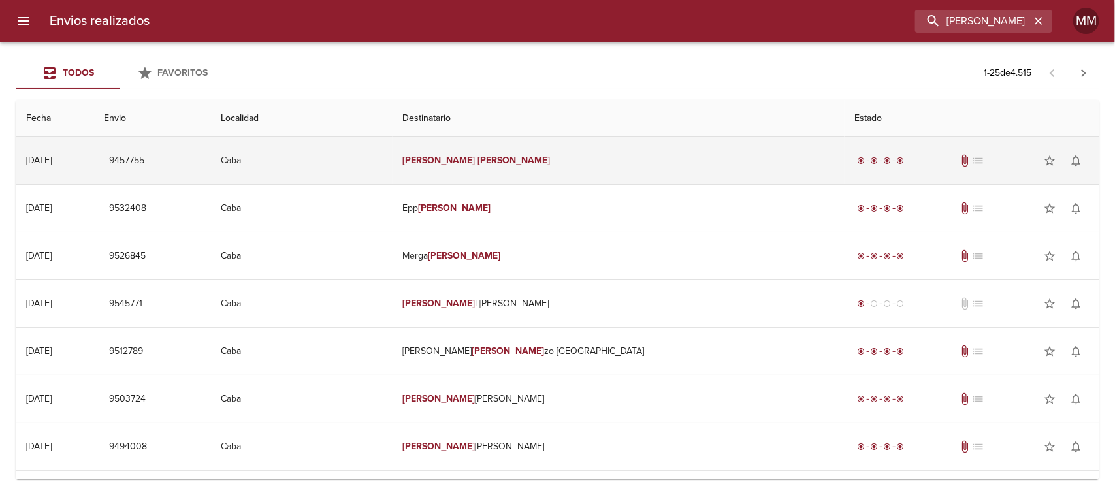
click at [507, 161] on em "[PERSON_NAME]" at bounding box center [513, 160] width 72 height 11
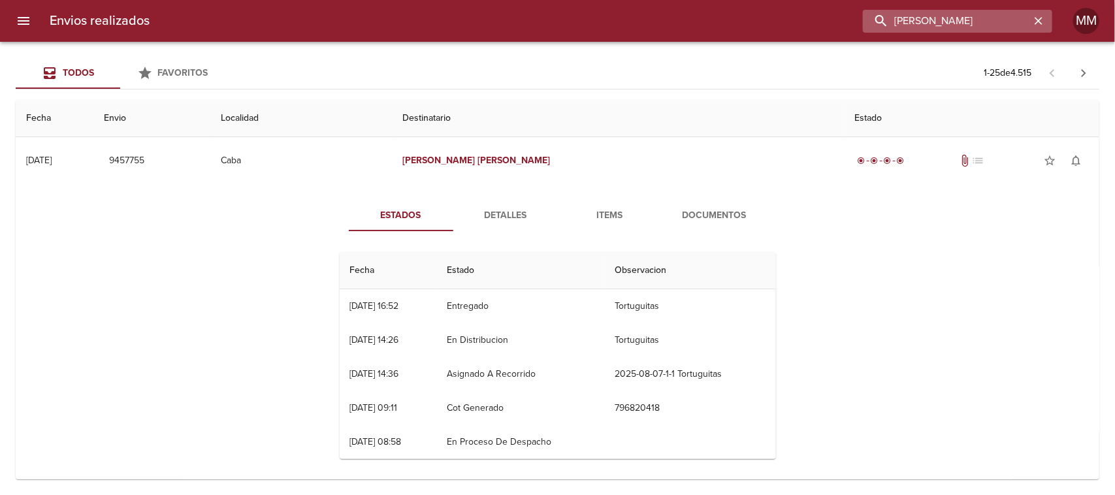
click at [962, 24] on input "[PERSON_NAME]" at bounding box center [946, 21] width 167 height 23
paste input "166444950"
type input "166444950"
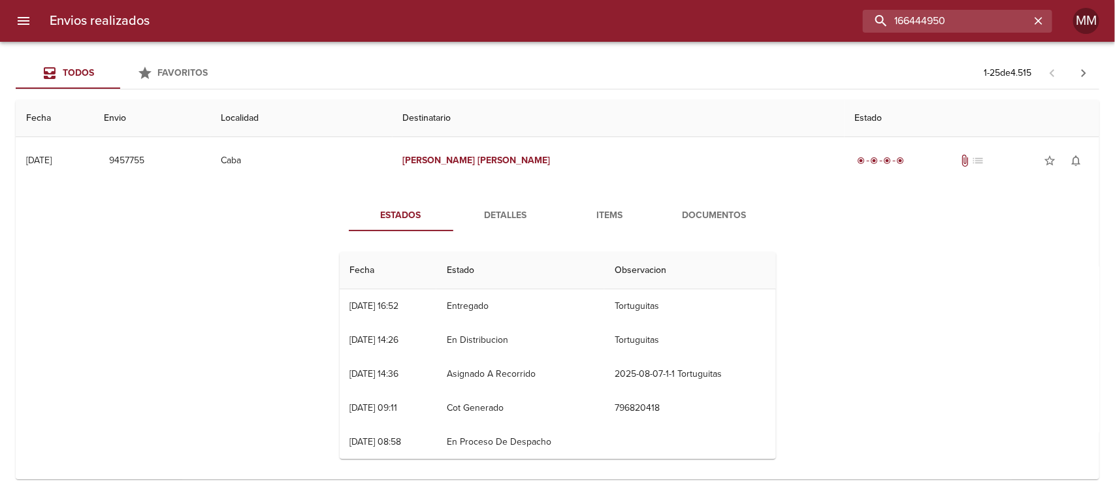
drag, startPoint x: 954, startPoint y: 24, endPoint x: 753, endPoint y: 1, distance: 201.7
click at [753, 1] on div "Envios realizados 166444950 MM" at bounding box center [557, 21] width 1115 height 42
click at [918, 31] on input "buscar" at bounding box center [946, 21] width 167 height 23
paste input "[PERSON_NAME] [PERSON_NAME]"
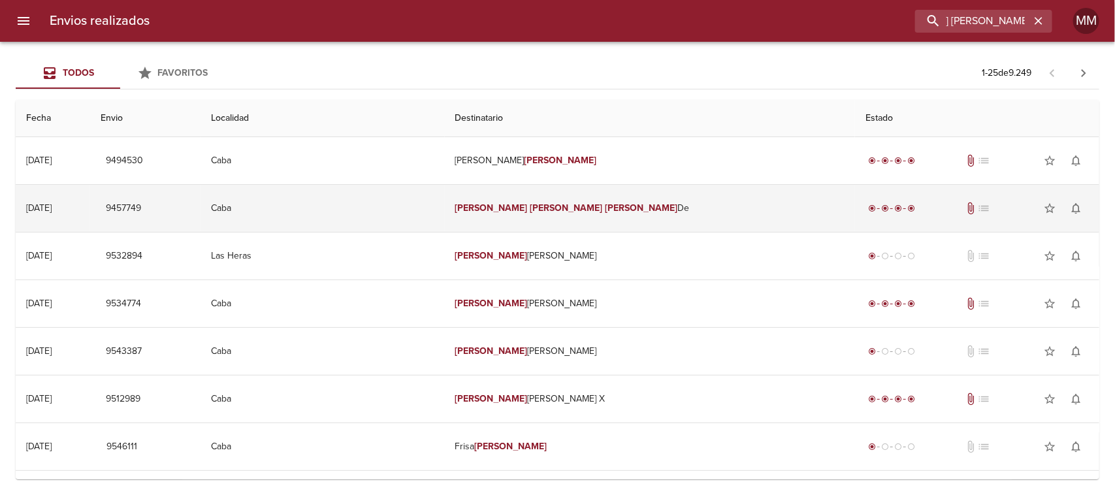
click at [611, 213] on em "[PERSON_NAME]" at bounding box center [641, 207] width 72 height 11
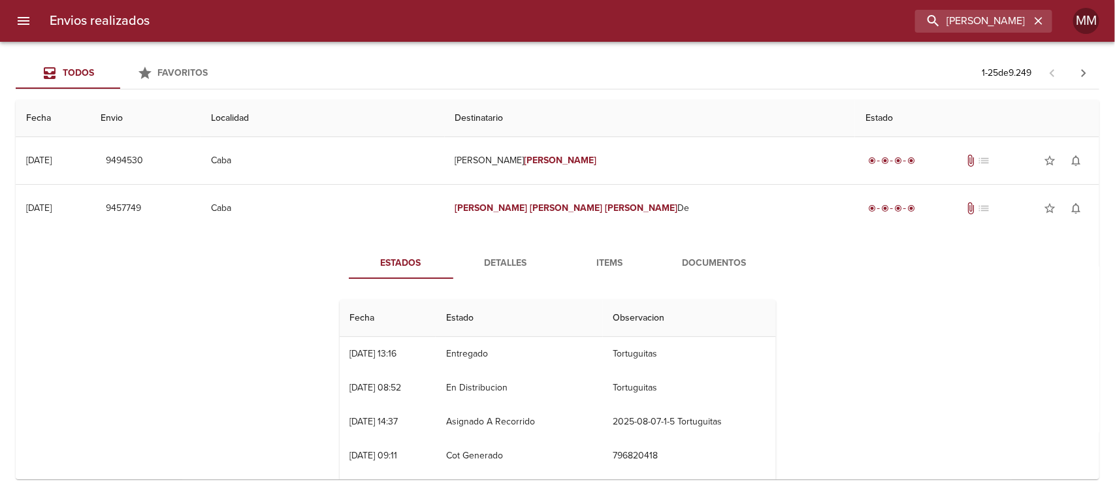
click at [497, 251] on button "Detalles" at bounding box center [505, 263] width 105 height 31
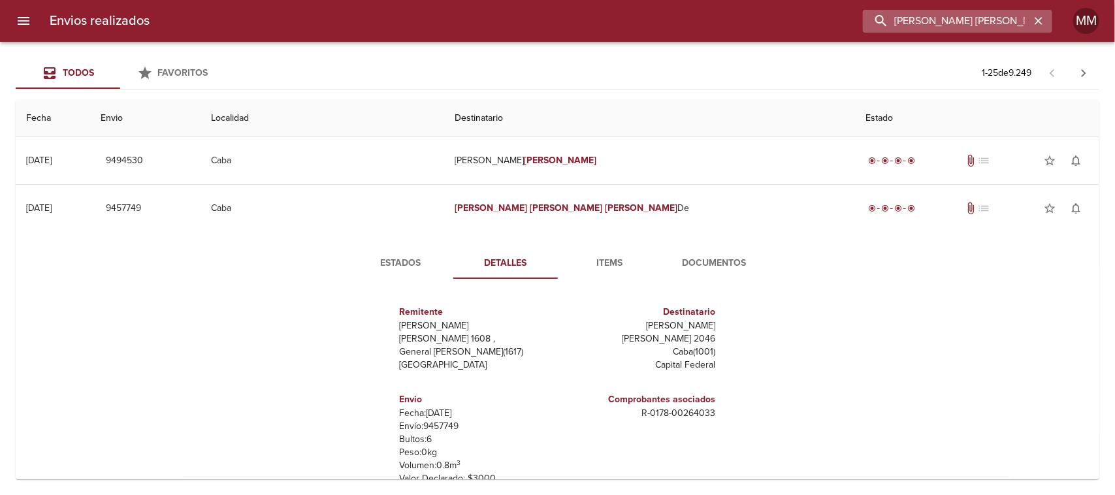
click at [965, 12] on input "[PERSON_NAME] [PERSON_NAME]" at bounding box center [946, 21] width 167 height 23
paste input "[PERSON_NAME] [PERSON_NAME]"
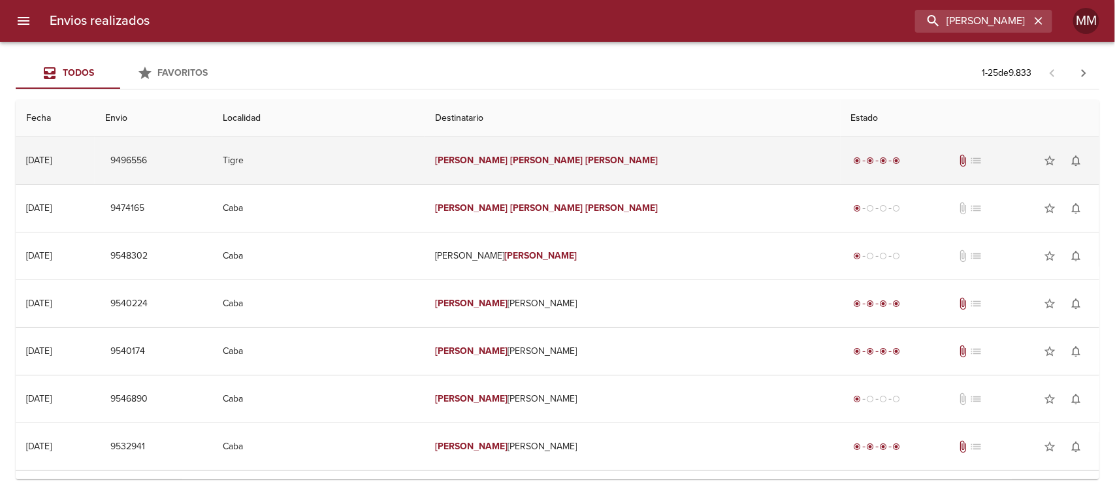
click at [642, 162] on td "[PERSON_NAME] [PERSON_NAME]" at bounding box center [632, 160] width 415 height 47
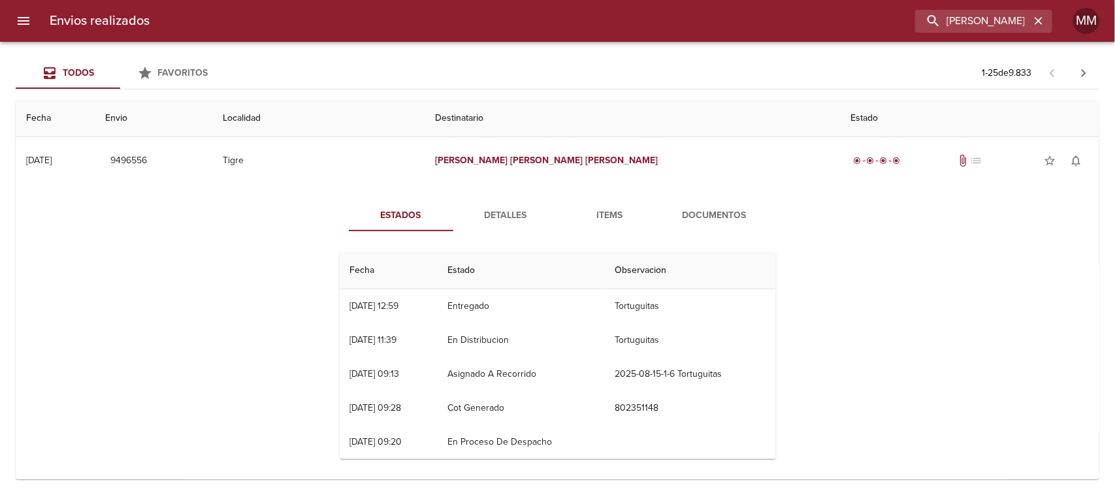
click at [498, 217] on span "Detalles" at bounding box center [505, 216] width 89 height 16
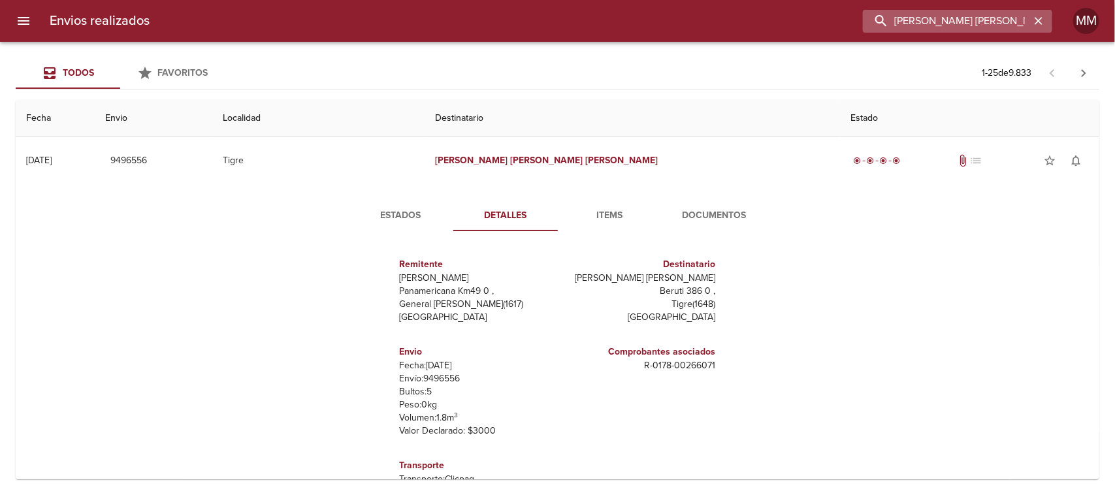
click at [996, 23] on input "[PERSON_NAME] [PERSON_NAME]" at bounding box center [946, 21] width 167 height 23
paste input "[PERSON_NAME] [PERSON_NAME]"
type input "[PERSON_NAME] [PERSON_NAME]"
